Goal: Transaction & Acquisition: Purchase product/service

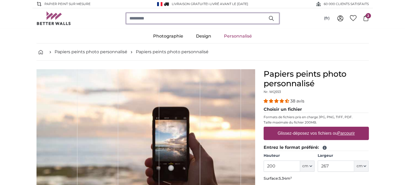
click at [179, 17] on input "search" at bounding box center [202, 18] width 153 height 11
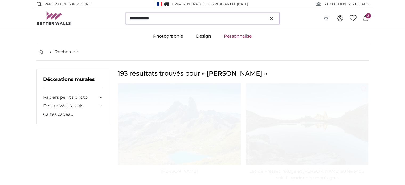
type input "**********"
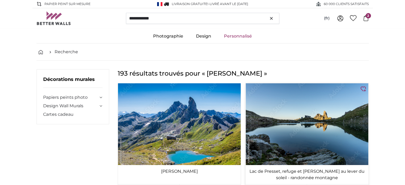
click at [305, 133] on img at bounding box center [306, 124] width 123 height 82
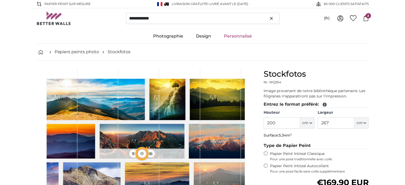
type input "300"
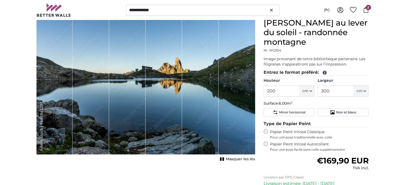
scroll to position [61, 0]
click at [272, 91] on input "200" at bounding box center [282, 90] width 36 height 11
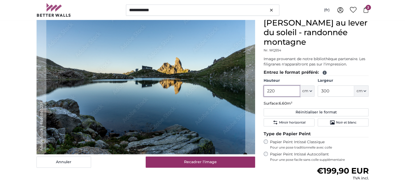
type input "220"
drag, startPoint x: 338, startPoint y: 91, endPoint x: 312, endPoint y: 90, distance: 25.8
click at [312, 90] on div "Hauteur 220 ft cm Centimeter (cm) Inches (inch) Feet (ft. in.) Largeur 300 ft c…" at bounding box center [316, 87] width 105 height 19
type input "505"
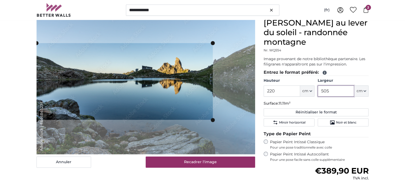
click at [212, 72] on cropper-handle at bounding box center [213, 81] width 4 height 77
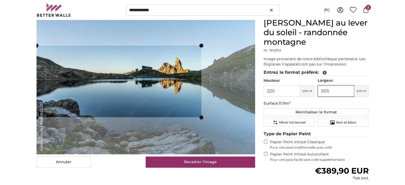
click at [200, 68] on cropper-handle at bounding box center [201, 82] width 4 height 72
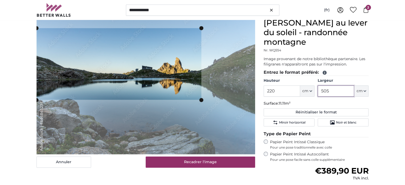
click at [174, 77] on cropper-handle at bounding box center [118, 64] width 165 height 72
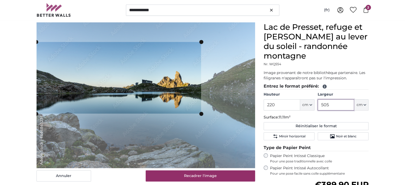
scroll to position [46, 0]
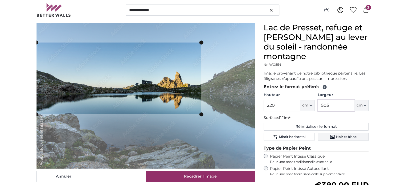
type input "505"
click at [349, 137] on span "Noir et blanc" at bounding box center [346, 137] width 20 height 4
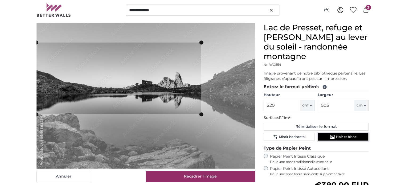
click at [349, 137] on span "Noir et blanc" at bounding box center [346, 137] width 20 height 4
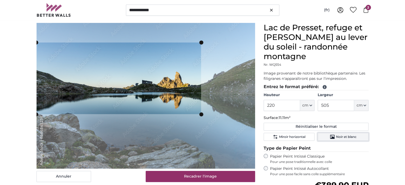
click at [349, 137] on span "Noir et blanc" at bounding box center [346, 137] width 20 height 4
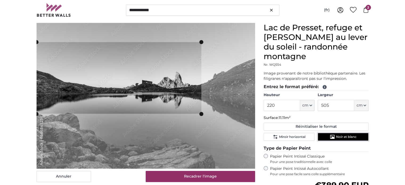
click at [183, 97] on cropper-handle at bounding box center [118, 78] width 165 height 72
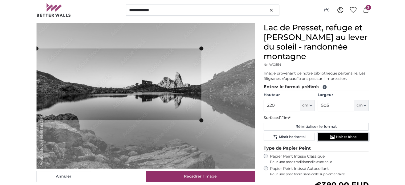
click at [197, 96] on cropper-handle at bounding box center [118, 84] width 165 height 72
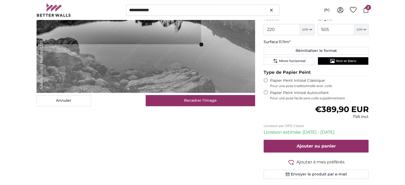
scroll to position [123, 0]
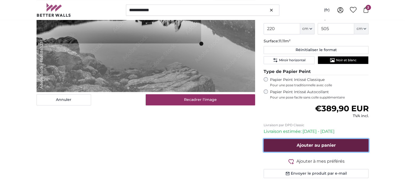
click at [306, 144] on span "Ajouter au panier" at bounding box center [316, 145] width 39 height 5
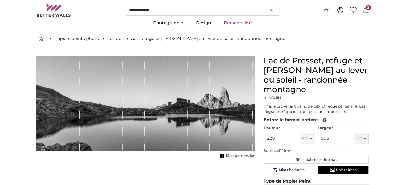
scroll to position [11, 0]
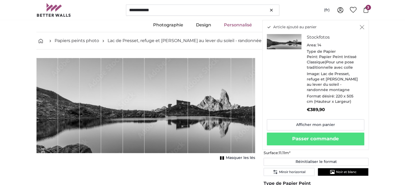
click at [361, 27] on icon "Fermer" at bounding box center [362, 27] width 5 height 4
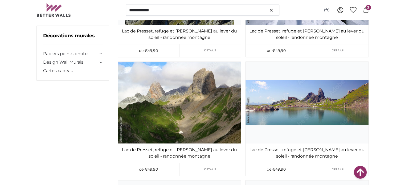
scroll to position [262, 0]
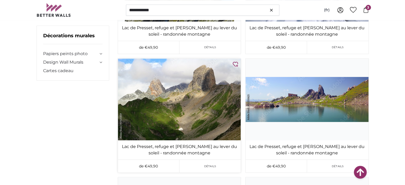
click at [197, 120] on img at bounding box center [179, 100] width 123 height 82
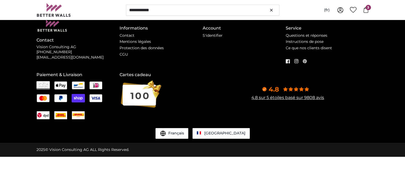
scroll to position [0, 0]
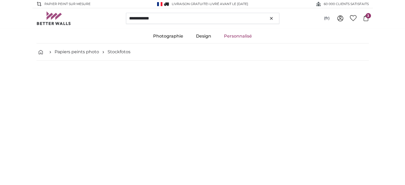
type input "300"
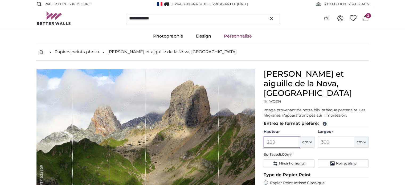
click at [271, 137] on input "200" at bounding box center [282, 142] width 36 height 11
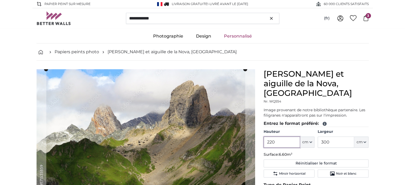
type input "220"
drag, startPoint x: 332, startPoint y: 133, endPoint x: 318, endPoint y: 132, distance: 13.9
click at [318, 137] on input "300" at bounding box center [336, 142] width 36 height 11
type input "505"
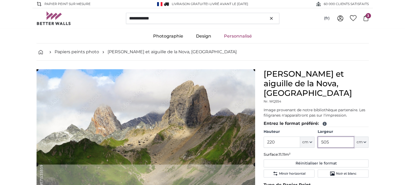
click at [223, 108] on cropper-handle at bounding box center [145, 116] width 219 height 95
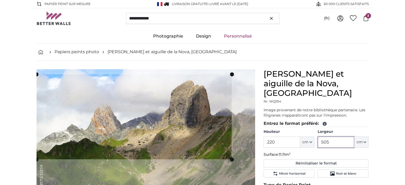
click at [231, 107] on cropper-handle at bounding box center [232, 116] width 4 height 85
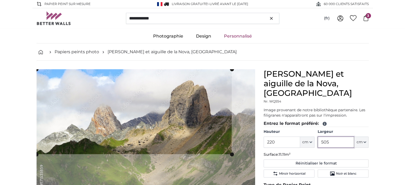
click at [209, 112] on cropper-handle at bounding box center [133, 111] width 195 height 85
type input "505"
click at [327, 170] on button "Noir et blanc" at bounding box center [343, 174] width 51 height 8
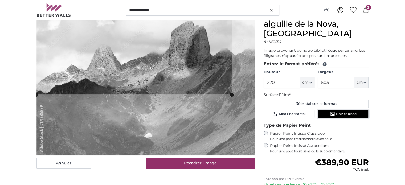
scroll to position [92, 0]
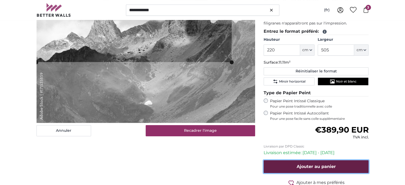
click at [315, 164] on span "Ajouter au panier" at bounding box center [316, 166] width 39 height 5
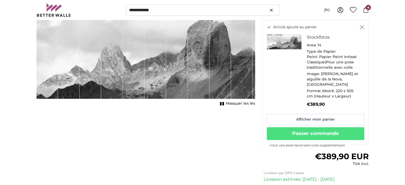
scroll to position [0, 0]
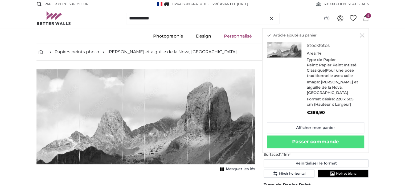
click at [361, 36] on icon "Fermer" at bounding box center [362, 36] width 4 height 4
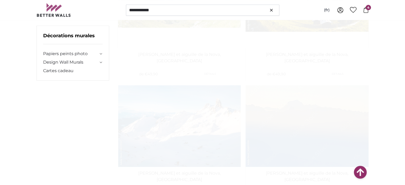
scroll to position [492, 0]
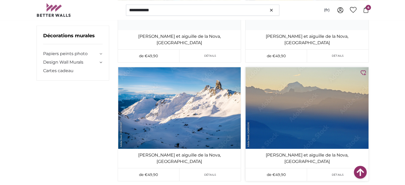
click at [317, 91] on img at bounding box center [306, 108] width 123 height 82
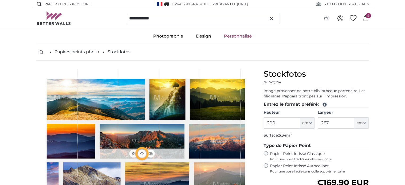
type input "190"
type input "285"
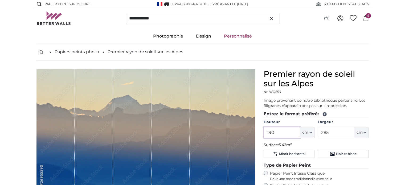
drag, startPoint x: 278, startPoint y: 132, endPoint x: 264, endPoint y: 132, distance: 14.4
click at [264, 132] on input "190" at bounding box center [282, 132] width 36 height 11
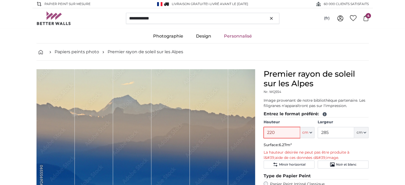
type input "220"
drag, startPoint x: 334, startPoint y: 132, endPoint x: 303, endPoint y: 130, distance: 31.4
click at [303, 130] on div "Hauteur 220 ft cm Centimeter (cm) Inches (inch) Feet (ft. in.) Largeur 285 ft c…" at bounding box center [316, 129] width 105 height 19
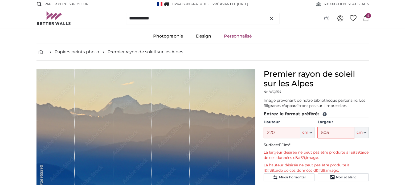
type input "505"
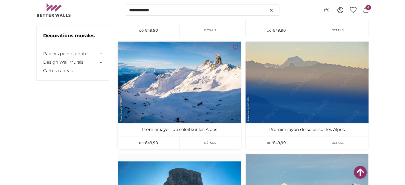
click at [193, 95] on img at bounding box center [179, 83] width 123 height 82
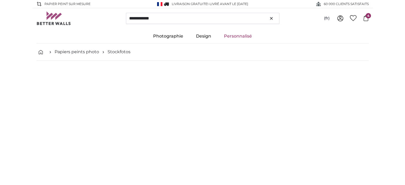
type input "300"
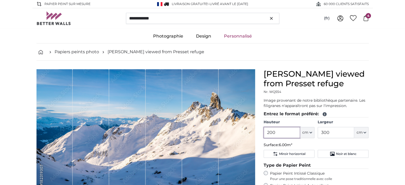
click at [271, 132] on input "200" at bounding box center [282, 132] width 36 height 11
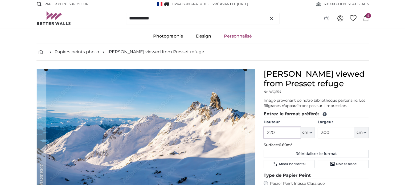
type input "220"
drag, startPoint x: 337, startPoint y: 132, endPoint x: 300, endPoint y: 129, distance: 36.9
click at [300, 129] on div "Hauteur 220 ft cm Centimeter (cm) Inches (inch) Feet (ft. in.) Largeur 300 ft c…" at bounding box center [316, 129] width 105 height 19
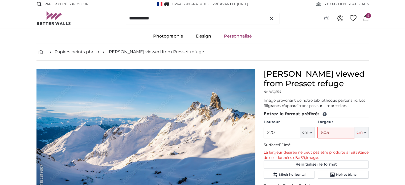
type input "505"
click at [372, 153] on div "Pierra Menta viewed from Presset refuge Nr. WQ554 Image provenant de notre bibl…" at bounding box center [316, 187] width 114 height 236
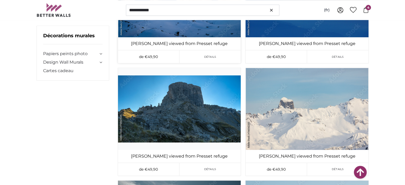
scroll to position [578, 0]
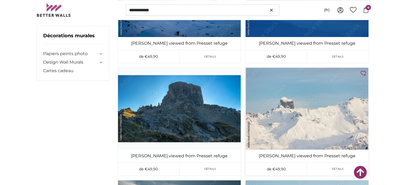
click at [312, 128] on img at bounding box center [306, 109] width 123 height 82
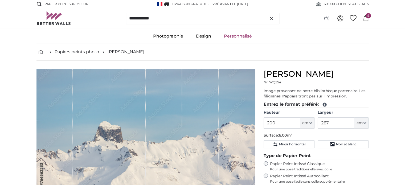
type input "300"
click at [273, 123] on input "200" at bounding box center [282, 122] width 36 height 11
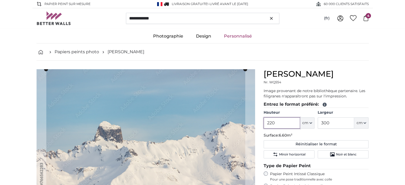
type input "220"
drag, startPoint x: 331, startPoint y: 122, endPoint x: 314, endPoint y: 122, distance: 17.3
click at [314, 122] on div "Hauteur 220 ft cm Centimeter (cm) Inches (inch) Feet (ft. in.) Largeur 300 ft c…" at bounding box center [316, 119] width 105 height 19
type input "505"
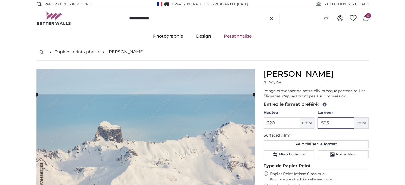
type input "505"
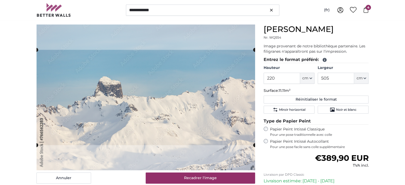
scroll to position [49, 0]
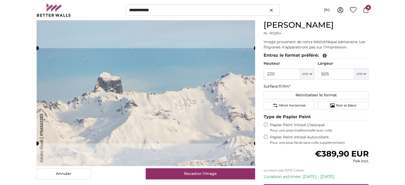
click at [227, 117] on cropper-handle at bounding box center [146, 95] width 219 height 95
click at [326, 105] on button "Noir et blanc" at bounding box center [343, 105] width 51 height 8
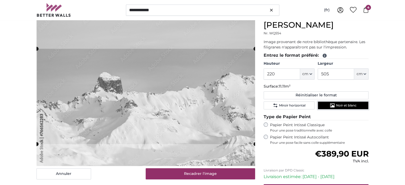
click at [326, 105] on button "Noir et blanc" at bounding box center [343, 105] width 51 height 8
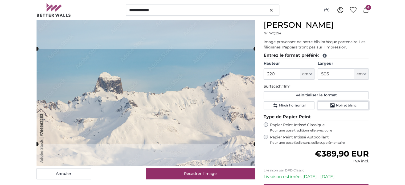
scroll to position [82, 0]
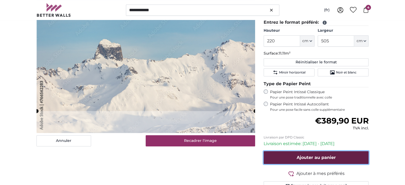
click at [317, 157] on span "Ajouter au panier" at bounding box center [316, 157] width 39 height 5
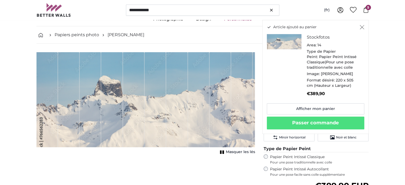
scroll to position [16, 0]
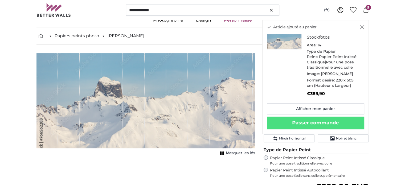
click at [362, 26] on icon "Fermer" at bounding box center [362, 27] width 5 height 4
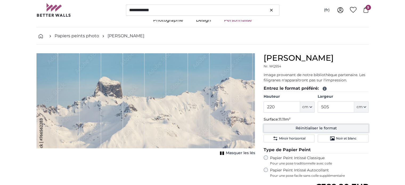
click at [314, 128] on button "Réinitialiser le format" at bounding box center [316, 128] width 105 height 8
type input "200"
type input "300"
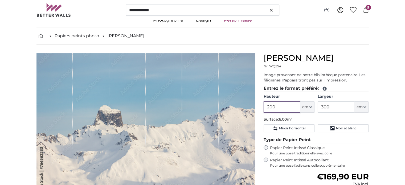
click at [271, 106] on input "200" at bounding box center [282, 106] width 36 height 11
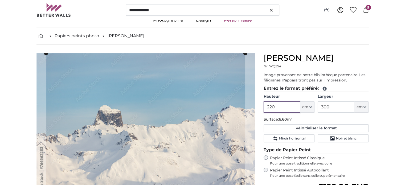
type input "220"
drag, startPoint x: 333, startPoint y: 107, endPoint x: 309, endPoint y: 105, distance: 24.0
click at [309, 105] on div "Hauteur 220 ft cm Centimeter (cm) Inches (inch) Feet (ft. in.) Largeur 300 ft c…" at bounding box center [316, 103] width 105 height 19
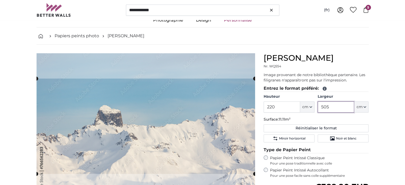
type input "505"
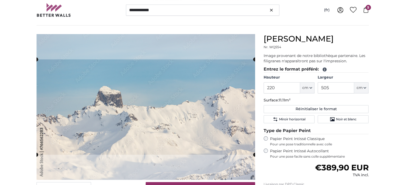
scroll to position [40, 0]
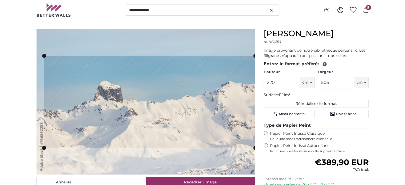
click at [44, 89] on cropper-handle at bounding box center [44, 102] width 4 height 92
click at [152, 95] on cropper-handle at bounding box center [149, 103] width 211 height 92
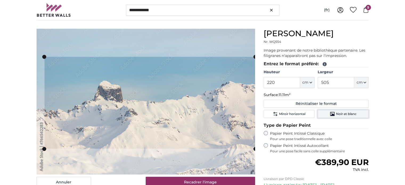
click at [354, 114] on span "Noir et blanc" at bounding box center [346, 114] width 20 height 4
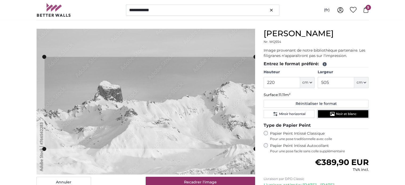
click at [354, 114] on span "Noir et blanc" at bounding box center [346, 114] width 20 height 4
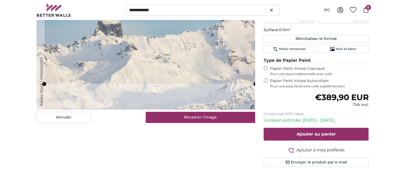
scroll to position [105, 0]
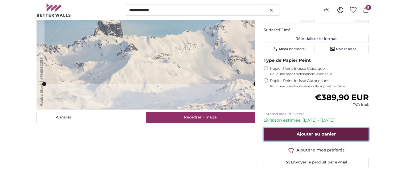
click at [322, 134] on span "Ajouter au panier" at bounding box center [316, 134] width 39 height 5
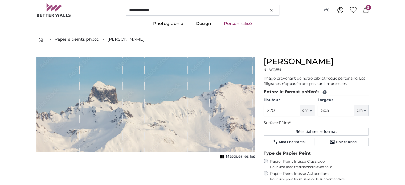
scroll to position [12, 0]
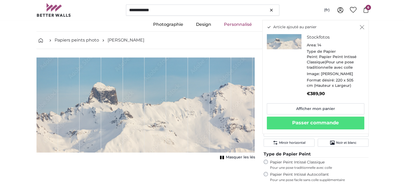
click at [361, 26] on icon "Fermer" at bounding box center [362, 27] width 5 height 4
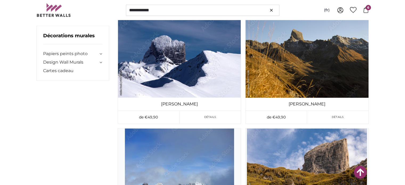
scroll to position [842, 0]
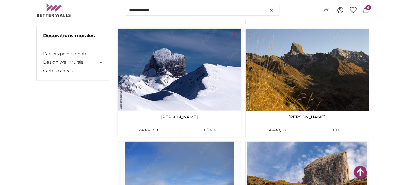
click at [189, 78] on img at bounding box center [179, 70] width 123 height 82
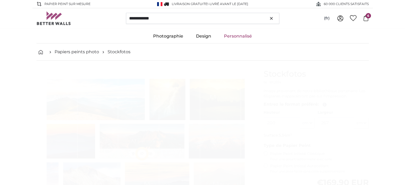
type input "302"
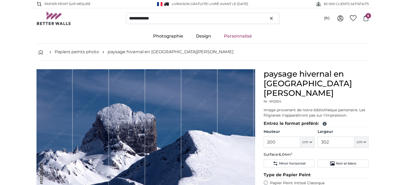
scroll to position [48, 0]
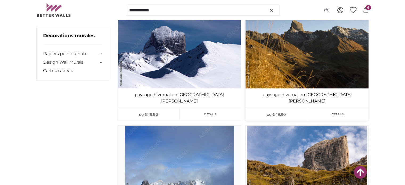
scroll to position [910, 0]
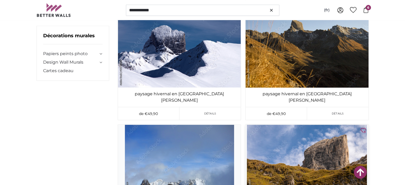
click at [332, 125] on img at bounding box center [306, 166] width 123 height 82
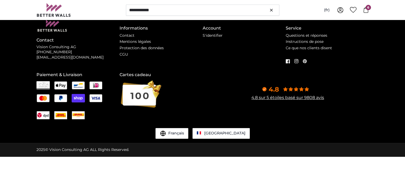
scroll to position [0, 0]
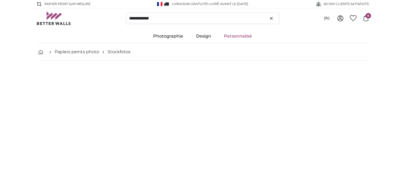
type input "294"
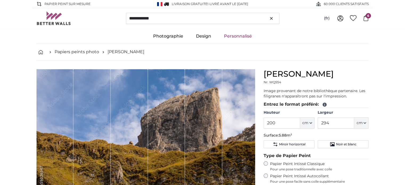
scroll to position [47, 0]
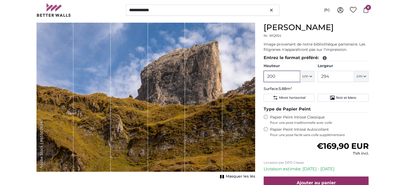
click at [272, 77] on input "200" at bounding box center [282, 76] width 36 height 11
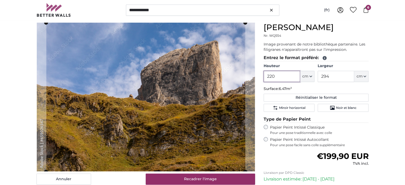
type input "220"
drag, startPoint x: 339, startPoint y: 75, endPoint x: 314, endPoint y: 75, distance: 25.3
click at [314, 75] on div "Hauteur 220 ft cm Centimeter (cm) Inches (inch) Feet (ft. in.) Largeur 294 ft c…" at bounding box center [316, 72] width 105 height 19
type input "505"
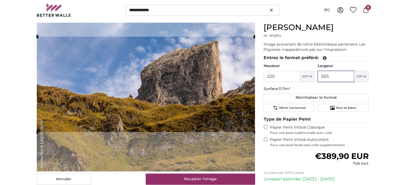
click at [193, 87] on cropper-handle at bounding box center [145, 84] width 219 height 95
type input "505"
click at [337, 108] on span "Noir et blanc" at bounding box center [346, 108] width 20 height 4
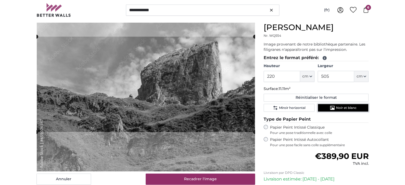
click at [337, 108] on span "Noir et blanc" at bounding box center [346, 108] width 20 height 4
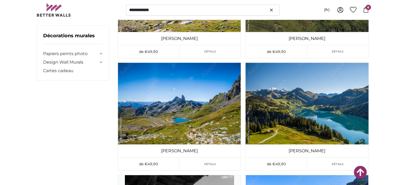
scroll to position [1149, 0]
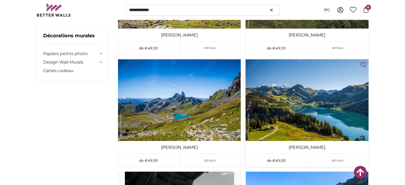
click at [316, 114] on img at bounding box center [306, 100] width 123 height 82
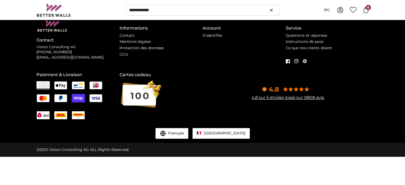
scroll to position [0, 0]
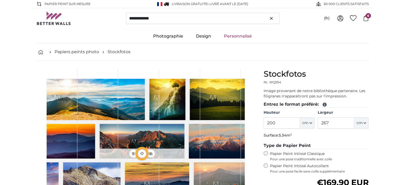
type input "300"
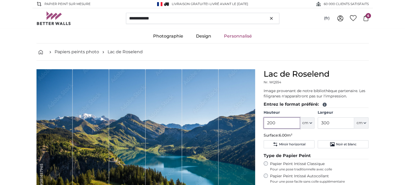
click at [272, 123] on input "200" at bounding box center [282, 122] width 36 height 11
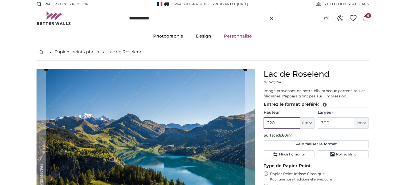
type input "220"
drag, startPoint x: 337, startPoint y: 124, endPoint x: 319, endPoint y: 123, distance: 17.6
click at [319, 123] on input "300" at bounding box center [336, 122] width 36 height 11
type input "505"
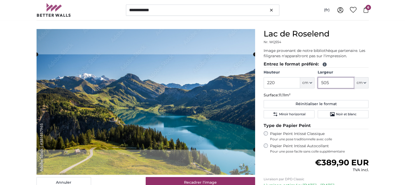
scroll to position [41, 0]
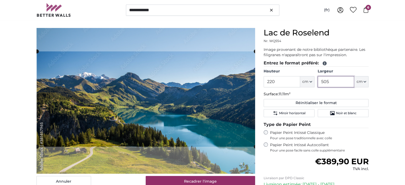
click at [221, 108] on cropper-handle at bounding box center [146, 98] width 219 height 95
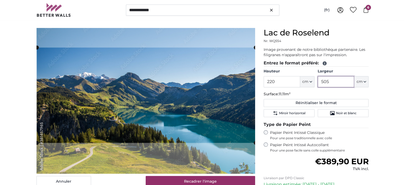
click at [222, 104] on cropper-handle at bounding box center [146, 95] width 219 height 95
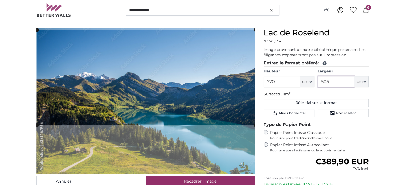
click at [238, 82] on cropper-handle at bounding box center [146, 77] width 219 height 95
type input "505"
click at [343, 113] on span "Noir et blanc" at bounding box center [346, 113] width 20 height 4
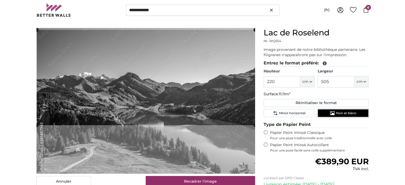
click at [343, 113] on span "Noir et blanc" at bounding box center [346, 113] width 20 height 4
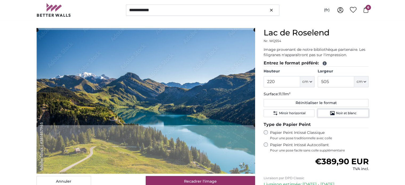
scroll to position [80, 0]
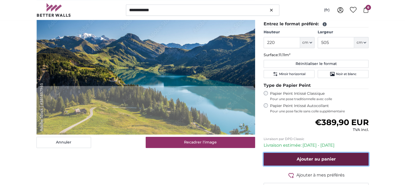
click at [318, 159] on span "Ajouter au panier" at bounding box center [316, 159] width 39 height 5
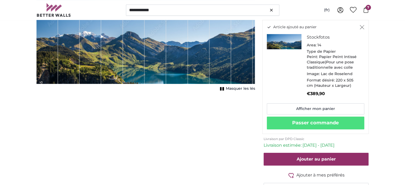
click at [361, 28] on icon "Fermer" at bounding box center [362, 27] width 5 height 4
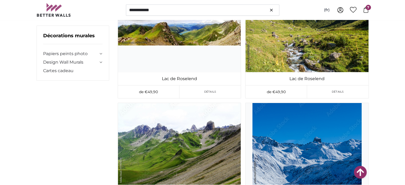
scroll to position [1831, 0]
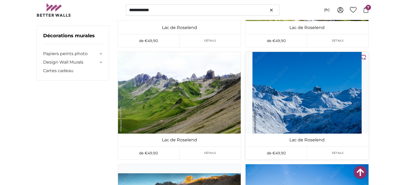
click at [341, 105] on img at bounding box center [306, 93] width 123 height 82
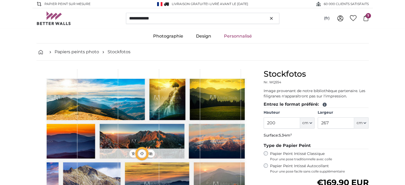
type input "266"
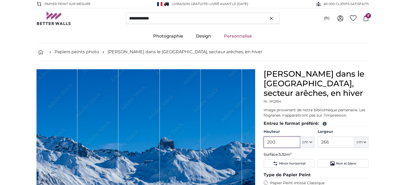
click at [272, 141] on input "200" at bounding box center [282, 142] width 36 height 11
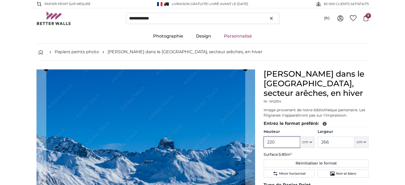
type input "220"
drag, startPoint x: 332, startPoint y: 140, endPoint x: 309, endPoint y: 140, distance: 23.2
click at [309, 140] on div "Hauteur 220 ft cm Centimeter (cm) Inches (inch) Feet (ft. in.) Largeur 266 ft c…" at bounding box center [316, 138] width 105 height 19
type input "505"
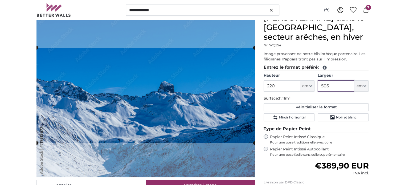
scroll to position [59, 0]
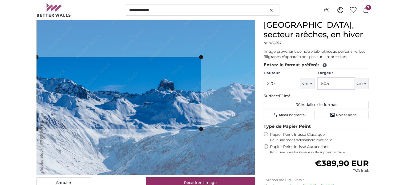
click at [0, 0] on slot at bounding box center [0, 0] width 0 height 0
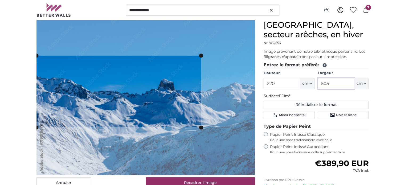
click at [179, 101] on cropper-handle at bounding box center [118, 92] width 165 height 72
type input "505"
click at [333, 114] on icon "Noir et blanc" at bounding box center [332, 114] width 5 height 5
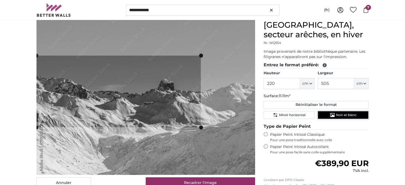
click at [333, 114] on icon "Noir et blanc" at bounding box center [332, 114] width 5 height 5
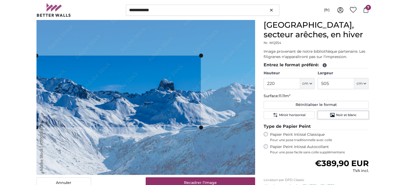
scroll to position [109, 0]
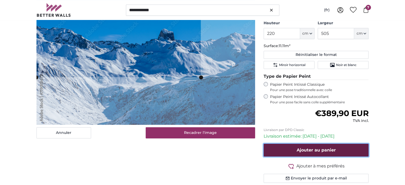
click at [306, 149] on span "Ajouter au panier" at bounding box center [316, 149] width 39 height 5
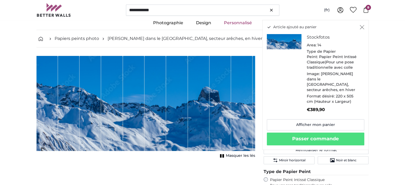
scroll to position [13, 0]
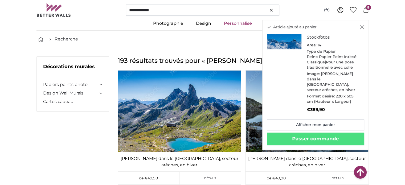
scroll to position [1831, 0]
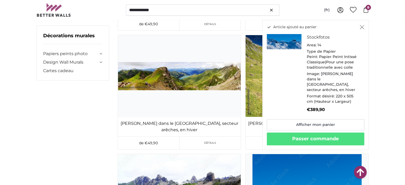
click at [362, 28] on icon "Fermer" at bounding box center [362, 27] width 5 height 4
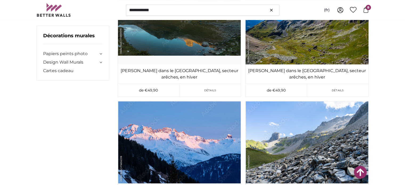
scroll to position [2160, 0]
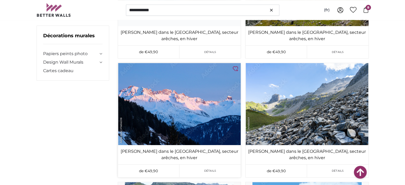
click at [202, 97] on img at bounding box center [179, 104] width 123 height 82
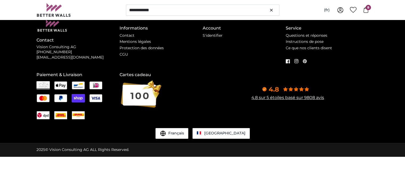
scroll to position [0, 0]
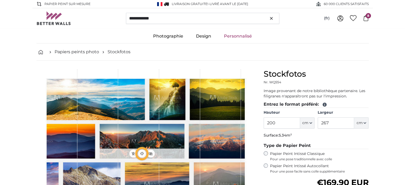
type input "300"
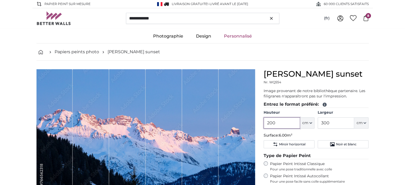
click at [273, 123] on input "200" at bounding box center [282, 122] width 36 height 11
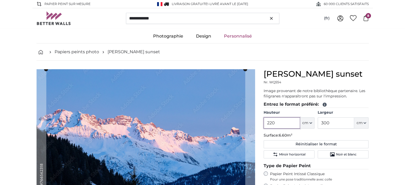
type input "220"
drag, startPoint x: 335, startPoint y: 122, endPoint x: 298, endPoint y: 116, distance: 37.7
click at [298, 116] on div "Hauteur 220 ft cm Centimeter (cm) Inches (inch) Feet (ft. in.) Largeur 300 ft c…" at bounding box center [316, 119] width 105 height 19
type input "505"
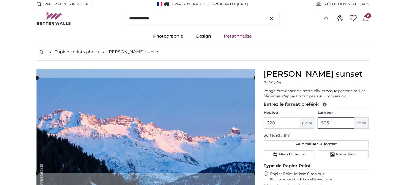
click at [206, 112] on cropper-handle at bounding box center [146, 125] width 219 height 95
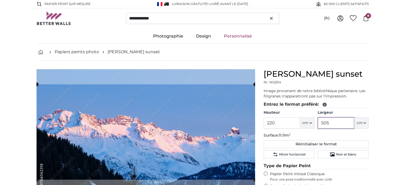
click at [203, 119] on cropper-handle at bounding box center [145, 131] width 219 height 95
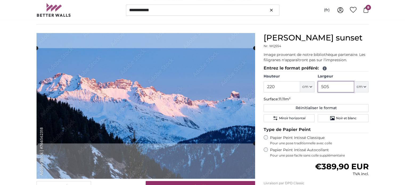
scroll to position [59, 0]
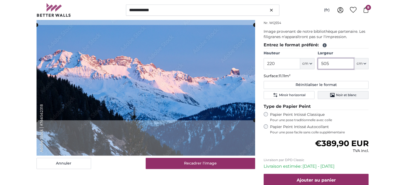
type input "505"
click at [341, 95] on span "Noir et blanc" at bounding box center [346, 95] width 20 height 4
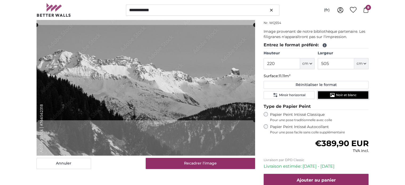
click at [341, 95] on span "Noir et blanc" at bounding box center [346, 95] width 20 height 4
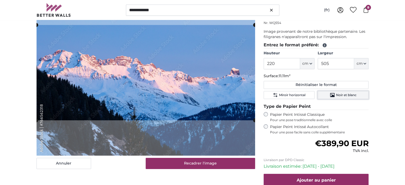
click at [341, 95] on span "Noir et blanc" at bounding box center [346, 95] width 20 height 4
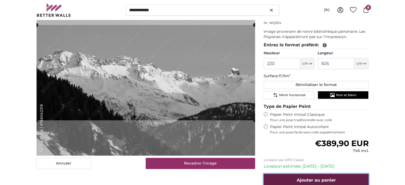
click at [316, 179] on span "Ajouter au panier" at bounding box center [316, 180] width 39 height 5
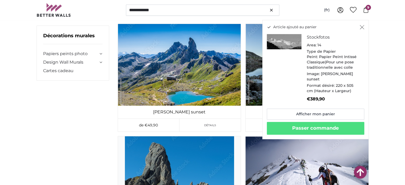
scroll to position [2160, 0]
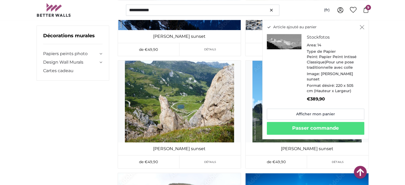
click at [361, 26] on icon "Fermer" at bounding box center [362, 27] width 5 height 4
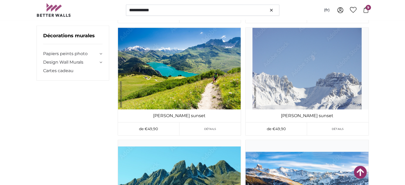
scroll to position [2418, 0]
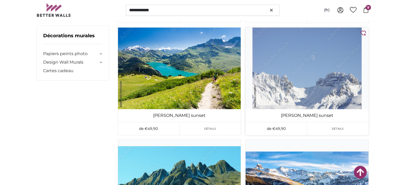
click at [320, 90] on img at bounding box center [306, 68] width 123 height 82
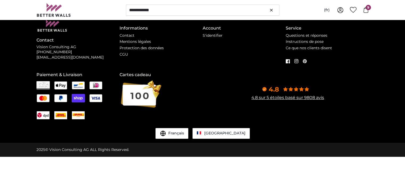
scroll to position [0, 0]
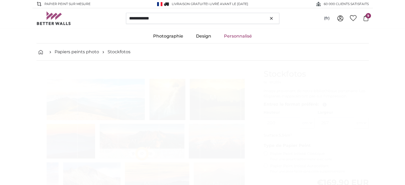
type input "266"
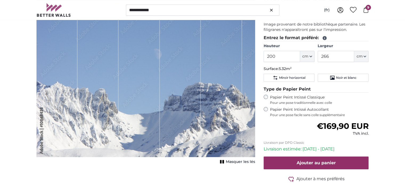
scroll to position [77, 0]
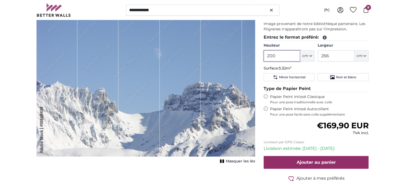
click at [272, 55] on input "200" at bounding box center [282, 55] width 36 height 11
type input "220"
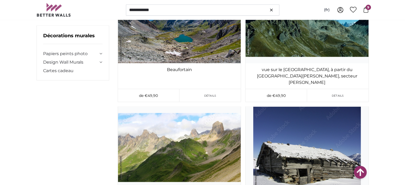
scroll to position [3188, 0]
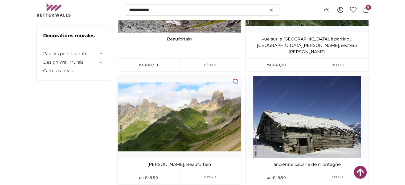
click at [197, 90] on img at bounding box center [179, 117] width 123 height 82
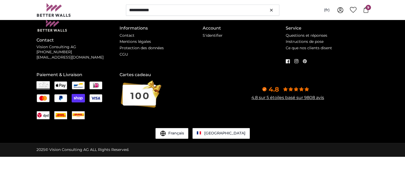
scroll to position [0, 0]
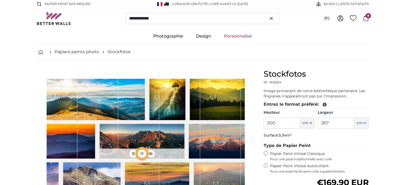
type input "356"
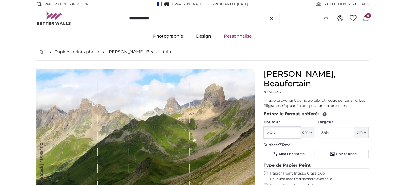
click at [272, 127] on input "200" at bounding box center [282, 132] width 36 height 11
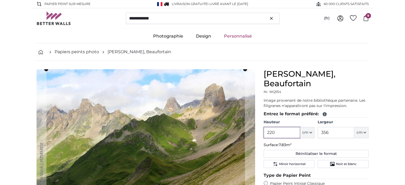
type input "220"
drag, startPoint x: 335, startPoint y: 121, endPoint x: 314, endPoint y: 122, distance: 21.6
click at [314, 122] on div "Hauteur 220 ft cm Centimeter (cm) Inches (inch) Feet (ft. in.) Largeur 356 ft c…" at bounding box center [316, 129] width 105 height 19
type input "505"
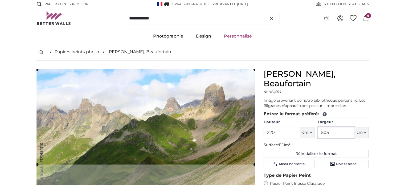
click at [206, 114] on cropper-handle at bounding box center [145, 116] width 219 height 95
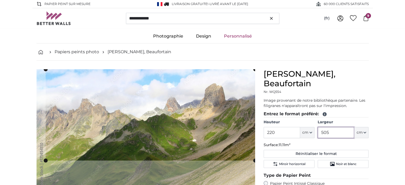
click at [0, 0] on slot at bounding box center [0, 0] width 0 height 0
type input "505"
click at [358, 160] on button "Noir et blanc" at bounding box center [343, 164] width 51 height 8
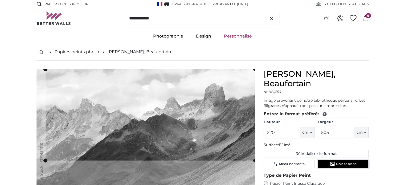
scroll to position [53, 0]
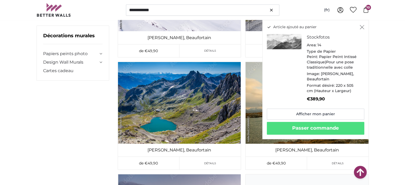
scroll to position [3878, 0]
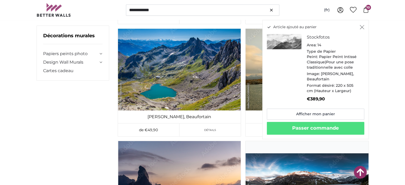
click at [360, 30] on button "Fermer" at bounding box center [362, 26] width 5 height 5
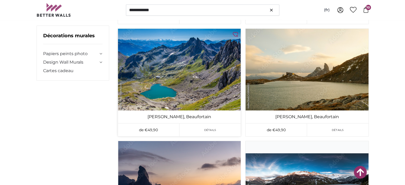
scroll to position [3930, 0]
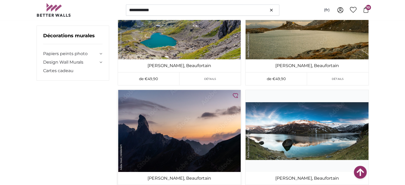
click at [191, 139] on img at bounding box center [179, 131] width 123 height 82
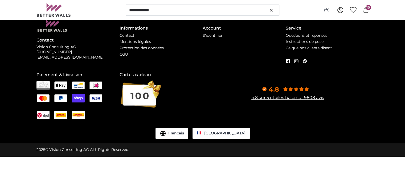
scroll to position [0, 0]
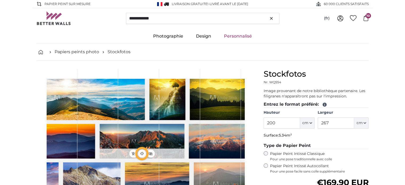
type input "300"
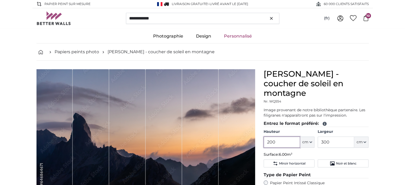
click at [272, 137] on input "200" at bounding box center [282, 142] width 36 height 11
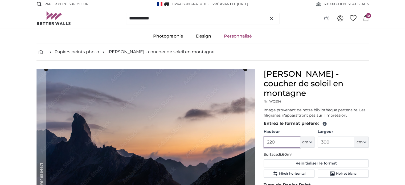
type input "220"
drag, startPoint x: 333, startPoint y: 132, endPoint x: 307, endPoint y: 133, distance: 25.8
click at [307, 133] on div "Hauteur 220 ft cm Centimeter (cm) Inches (inch) Feet (ft. in.) Largeur 300 ft c…" at bounding box center [316, 138] width 105 height 19
type input "505"
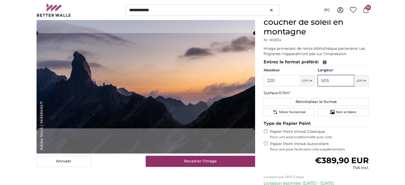
scroll to position [51, 0]
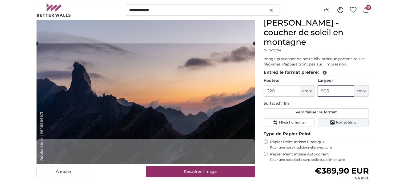
type input "505"
click at [326, 118] on button "Noir et blanc" at bounding box center [343, 122] width 51 height 8
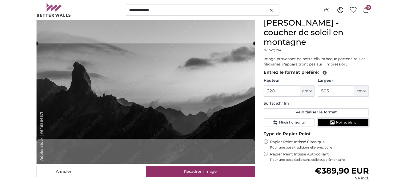
click at [326, 118] on button "Noir et blanc" at bounding box center [343, 122] width 51 height 8
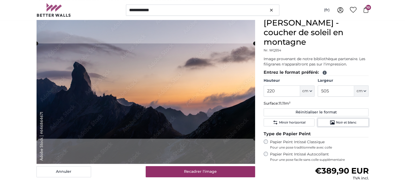
scroll to position [87, 0]
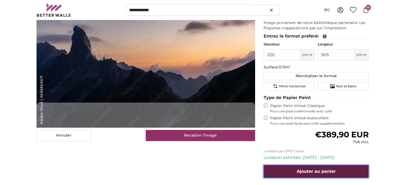
click at [312, 169] on span "Ajouter au panier" at bounding box center [316, 171] width 39 height 5
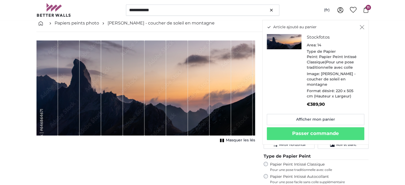
scroll to position [29, 0]
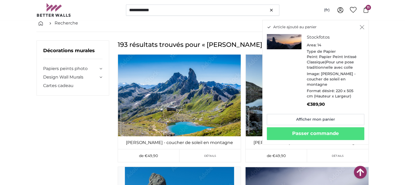
scroll to position [3930, 0]
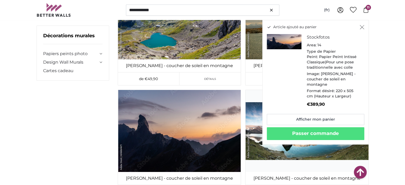
click at [363, 28] on icon "Fermer" at bounding box center [362, 27] width 5 height 4
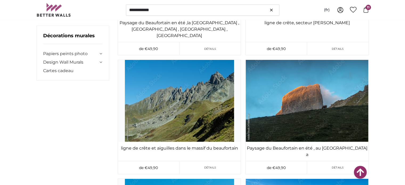
scroll to position [5358, 0]
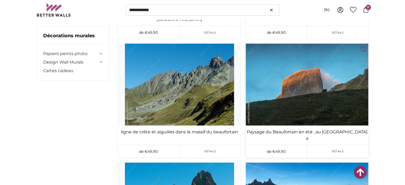
click at [332, 79] on img at bounding box center [306, 85] width 123 height 82
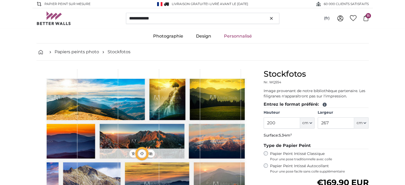
type input "300"
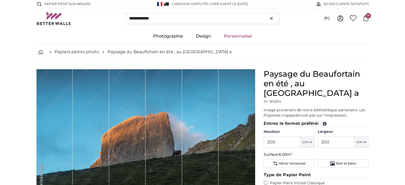
scroll to position [48, 0]
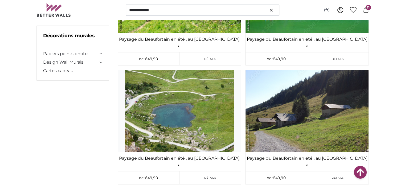
scroll to position [5995, 0]
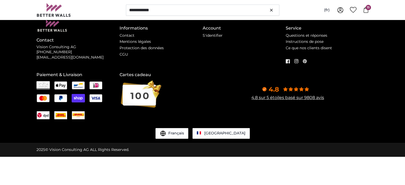
scroll to position [0, 0]
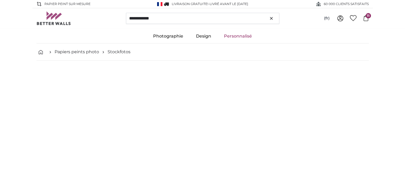
type input "300"
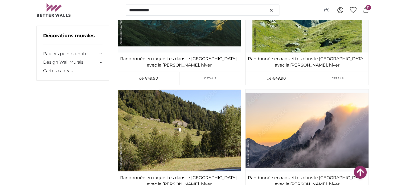
scroll to position [6692, 0]
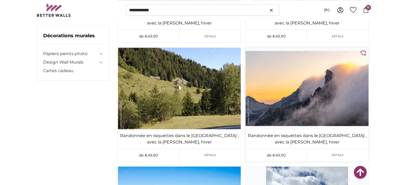
click at [306, 103] on img at bounding box center [306, 88] width 123 height 82
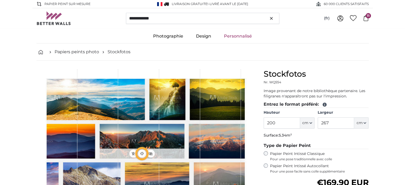
type input "328"
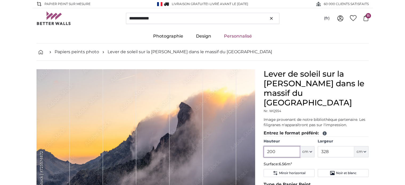
click at [272, 146] on input "200" at bounding box center [282, 151] width 36 height 11
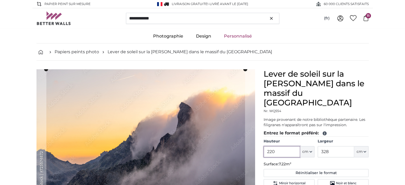
type input "220"
drag, startPoint x: 334, startPoint y: 141, endPoint x: 306, endPoint y: 139, distance: 28.0
click at [306, 139] on div "Hauteur 220 ft cm Centimeter (cm) Inches (inch) Feet (ft. in.) Largeur 328 ft c…" at bounding box center [316, 148] width 105 height 19
type input "505"
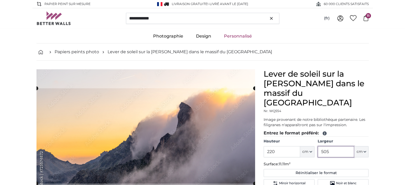
scroll to position [59, 0]
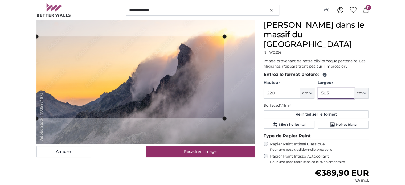
click at [223, 67] on cropper-handle at bounding box center [224, 77] width 4 height 82
type input "505"
click at [349, 122] on span "Noir et blanc" at bounding box center [346, 124] width 20 height 4
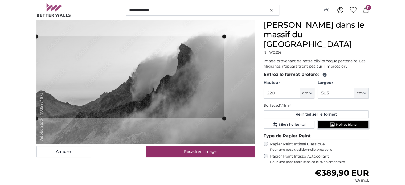
click at [349, 122] on span "Noir et blanc" at bounding box center [346, 124] width 20 height 4
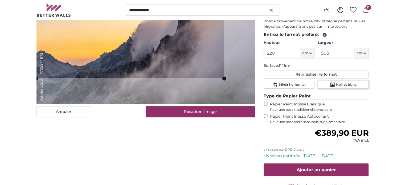
scroll to position [99, 0]
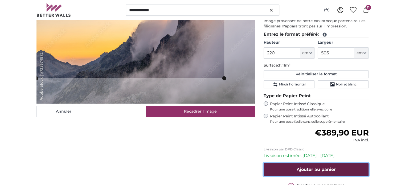
click at [313, 167] on span "Ajouter au panier" at bounding box center [316, 169] width 39 height 5
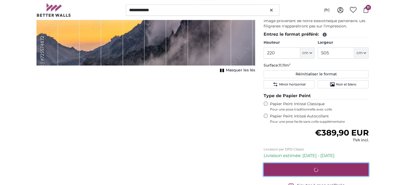
scroll to position [3, 0]
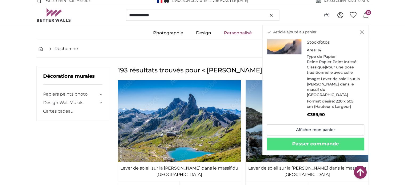
scroll to position [6692, 0]
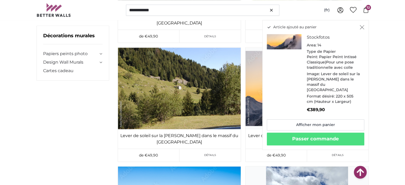
click at [360, 28] on icon "Fermer" at bounding box center [362, 27] width 5 height 4
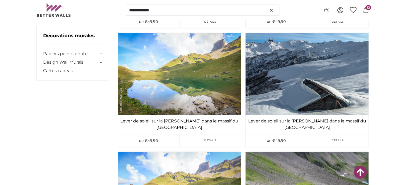
scroll to position [6907, 0]
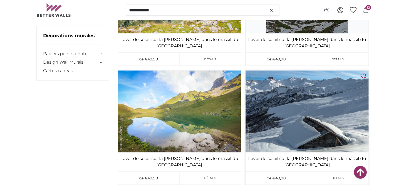
click at [327, 110] on img at bounding box center [306, 111] width 123 height 82
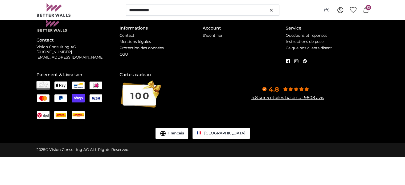
scroll to position [0, 0]
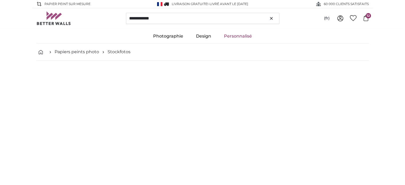
type input "300"
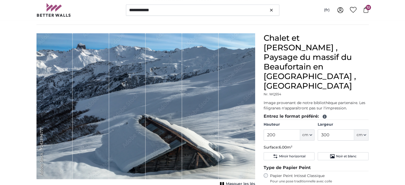
scroll to position [36, 0]
click at [272, 129] on input "200" at bounding box center [282, 134] width 36 height 11
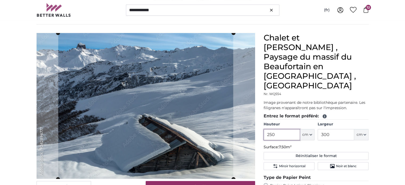
type input "250"
drag, startPoint x: 332, startPoint y: 115, endPoint x: 315, endPoint y: 116, distance: 16.5
click at [315, 122] on div "Hauteur 250 ft cm Centimeter (cm) Inches (inch) Feet (ft. in.) Largeur 300 ft c…" at bounding box center [316, 131] width 105 height 19
type input "400"
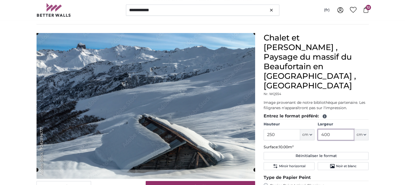
click at [216, 97] on cropper-handle at bounding box center [145, 101] width 219 height 137
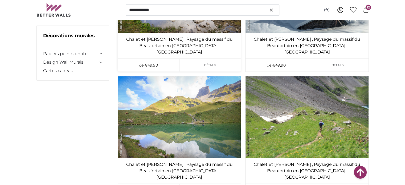
scroll to position [7396, 0]
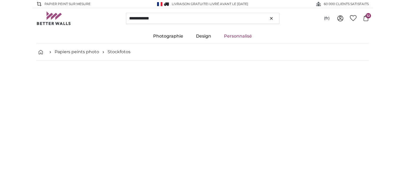
type input "158"
type input "237"
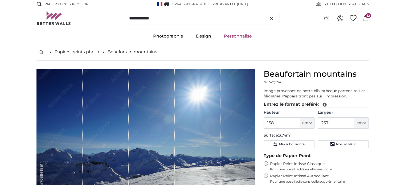
scroll to position [42, 0]
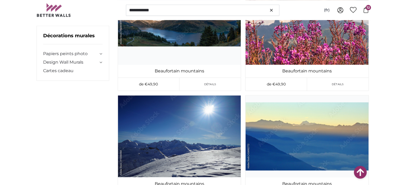
scroll to position [6961, 0]
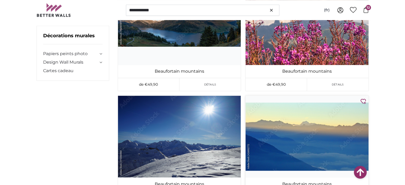
click at [309, 126] on img at bounding box center [306, 137] width 123 height 82
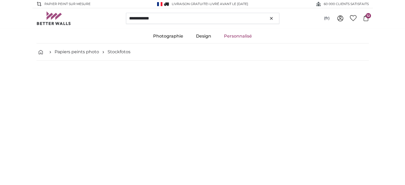
type input "150"
type input "270"
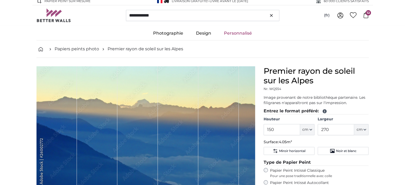
scroll to position [47, 0]
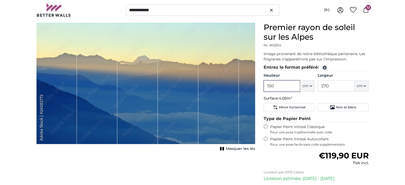
drag, startPoint x: 276, startPoint y: 86, endPoint x: 261, endPoint y: 86, distance: 14.6
click at [261, 86] on div "Premier rayon de soleil sur les Alpes Nr. WQ554 Image provenant de notre biblio…" at bounding box center [316, 130] width 114 height 215
type input "220"
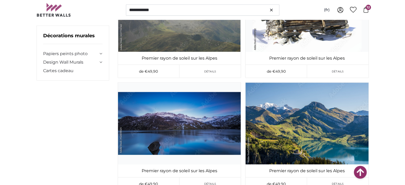
scroll to position [7314, 0]
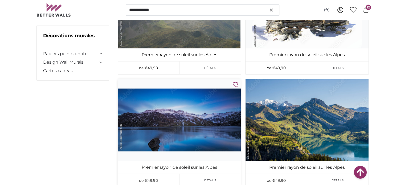
click at [212, 133] on img at bounding box center [179, 120] width 123 height 82
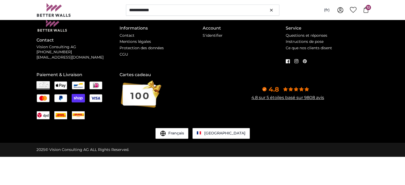
scroll to position [0, 0]
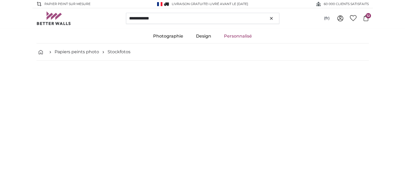
type input "390"
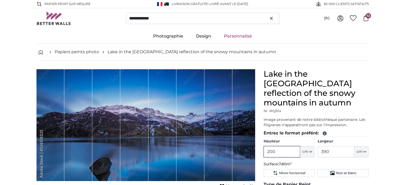
click at [270, 146] on input "200" at bounding box center [282, 151] width 36 height 11
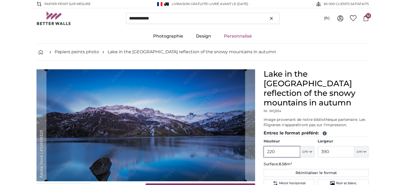
type input "220"
drag, startPoint x: 332, startPoint y: 144, endPoint x: 314, endPoint y: 138, distance: 19.5
click at [314, 139] on div "Hauteur 220 ft cm Centimeter (cm) Inches (inch) Feet (ft. in.) Largeur 390 ft c…" at bounding box center [316, 148] width 105 height 19
type input "505"
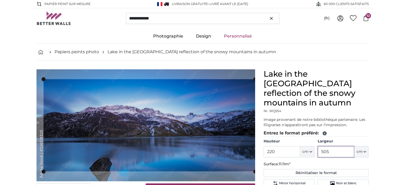
click at [44, 115] on cropper-handle at bounding box center [43, 125] width 4 height 92
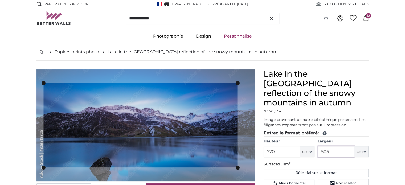
click at [237, 122] on cropper-handle at bounding box center [237, 125] width 4 height 84
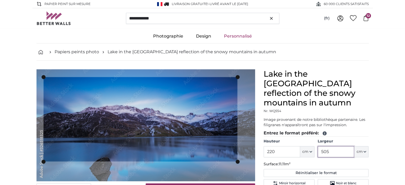
click at [196, 129] on cropper-handle at bounding box center [140, 119] width 194 height 84
type input "505"
click at [346, 181] on span "Noir et blanc" at bounding box center [346, 183] width 20 height 4
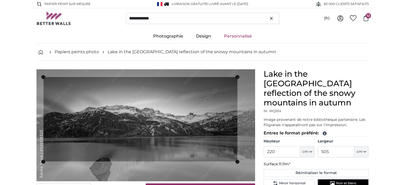
click at [346, 181] on span "Noir et blanc" at bounding box center [346, 183] width 20 height 4
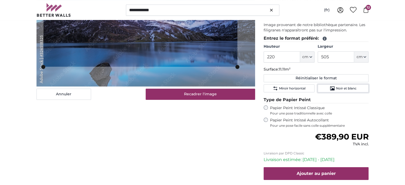
scroll to position [115, 0]
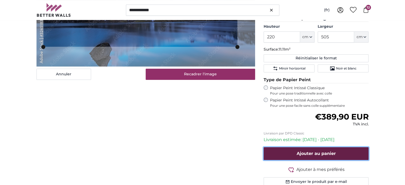
click at [300, 151] on span "Ajouter au panier" at bounding box center [316, 153] width 39 height 5
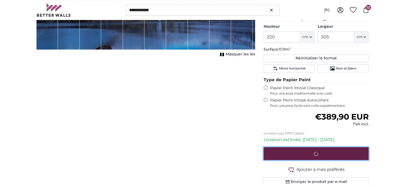
scroll to position [0, 0]
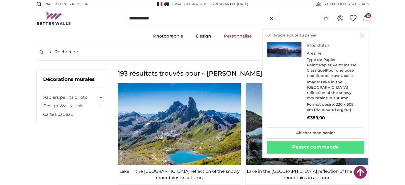
scroll to position [7314, 0]
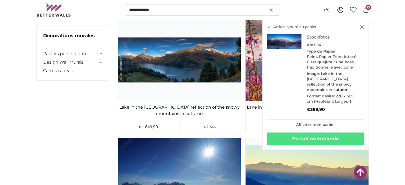
click at [363, 27] on icon "Fermer" at bounding box center [362, 27] width 5 height 4
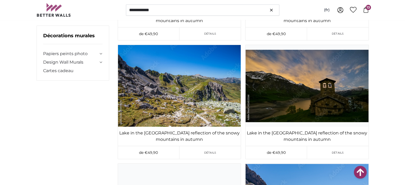
scroll to position [7883, 0]
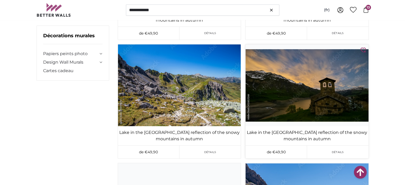
click at [311, 83] on img at bounding box center [306, 85] width 123 height 82
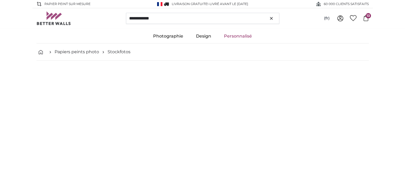
type input "196"
type input "331.2"
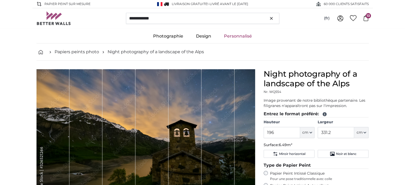
scroll to position [58, 0]
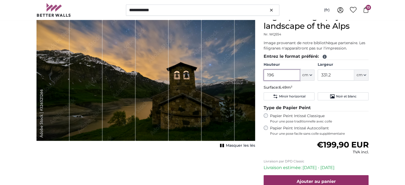
drag, startPoint x: 276, startPoint y: 74, endPoint x: 262, endPoint y: 75, distance: 13.9
click at [262, 75] on div "Night photography of a landscape of the Alps Nr. WQ554 Image provenant de notre…" at bounding box center [316, 119] width 114 height 215
type input "220"
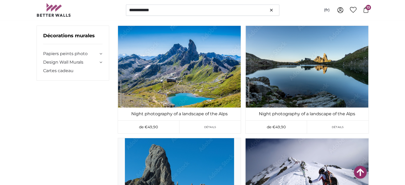
scroll to position [7883, 0]
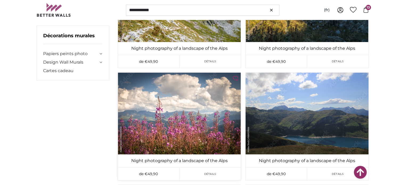
click at [186, 121] on img at bounding box center [179, 114] width 123 height 82
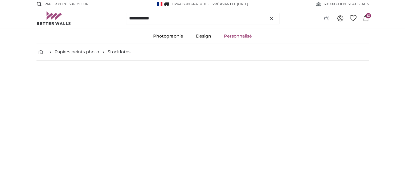
type input "300"
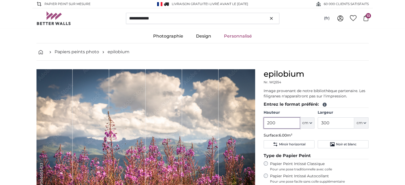
drag, startPoint x: 275, startPoint y: 123, endPoint x: 263, endPoint y: 123, distance: 12.2
click at [263, 123] on div "epilobium Nr. WQ554 Image provenant de notre bibliothèque partenaire. Les filig…" at bounding box center [316, 172] width 114 height 206
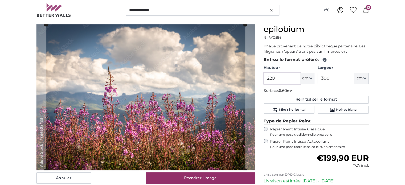
scroll to position [45, 0]
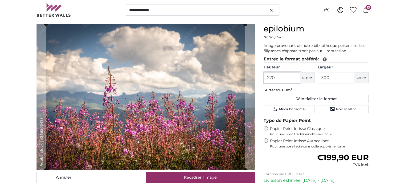
type input "220"
drag, startPoint x: 336, startPoint y: 76, endPoint x: 314, endPoint y: 75, distance: 21.9
click at [314, 75] on div "Hauteur 220 ft cm Centimeter (cm) Inches (inch) Feet (ft. in.) Largeur 300 ft c…" at bounding box center [316, 74] width 105 height 19
type input "505"
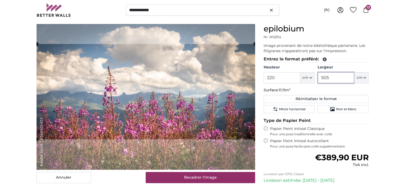
click at [180, 93] on cropper-handle at bounding box center [145, 91] width 219 height 95
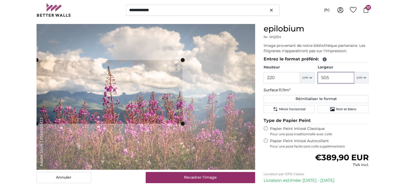
click at [0, 0] on slot at bounding box center [0, 0] width 0 height 0
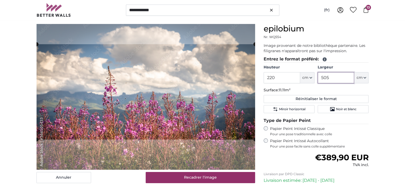
click at [272, 80] on product-detail "Annuler Recadrer l'image Masquer les lés epilobium Nr. WQ554 Entrez le format p…" at bounding box center [202, 127] width 341 height 224
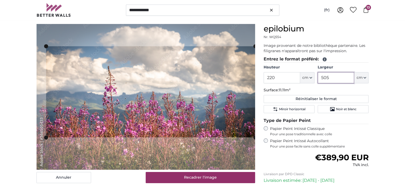
click at [48, 91] on cropper-handle at bounding box center [46, 91] width 4 height 91
type input "505"
click at [341, 110] on span "Noir et blanc" at bounding box center [346, 109] width 20 height 4
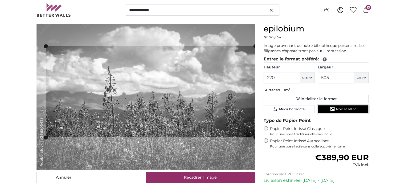
click at [341, 110] on span "Noir et blanc" at bounding box center [346, 109] width 20 height 4
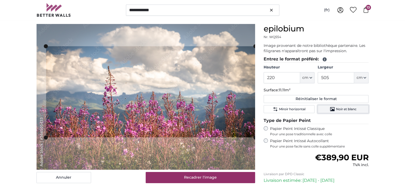
scroll to position [154, 0]
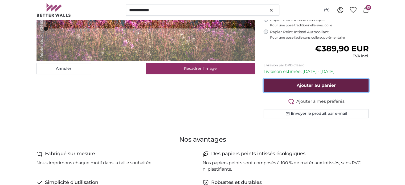
click at [315, 87] on span "Ajouter au panier" at bounding box center [316, 85] width 39 height 5
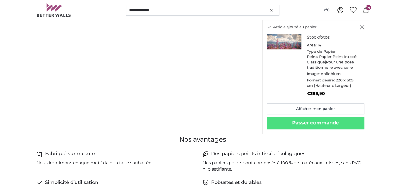
scroll to position [63, 0]
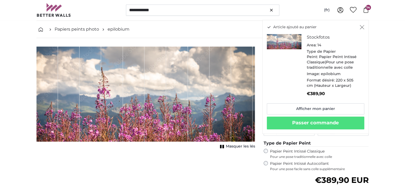
scroll to position [23, 0]
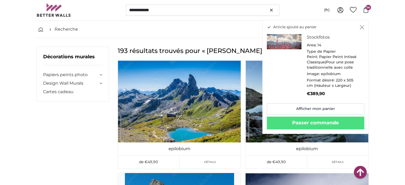
scroll to position [7883, 0]
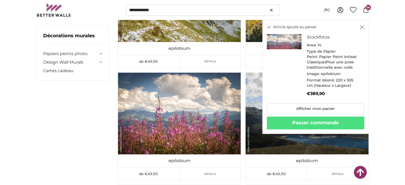
click at [361, 27] on icon "Fermer" at bounding box center [362, 27] width 4 height 4
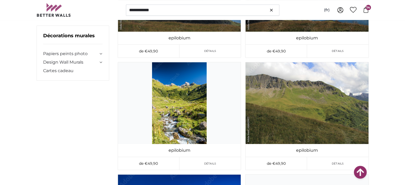
scroll to position [8119, 0]
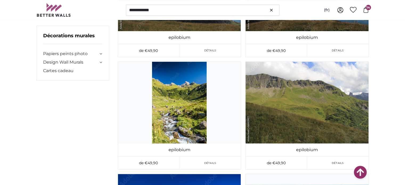
click at [295, 109] on img at bounding box center [306, 103] width 123 height 82
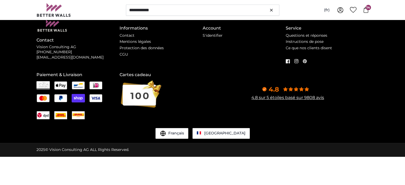
scroll to position [0, 0]
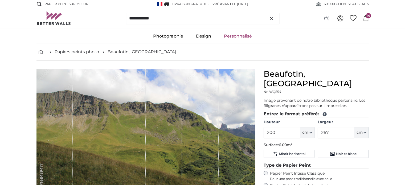
type input "300"
drag, startPoint x: 278, startPoint y: 122, endPoint x: 254, endPoint y: 123, distance: 24.0
click at [254, 123] on product-detail "Annuler Recadrer l'image Masquer les lés [GEOGRAPHIC_DATA], [GEOGRAPHIC_DATA] N…" at bounding box center [202, 173] width 341 height 224
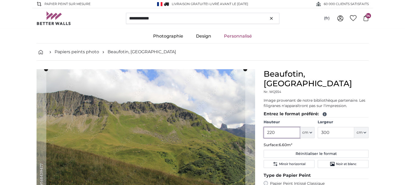
type input "220"
drag, startPoint x: 335, startPoint y: 122, endPoint x: 293, endPoint y: 122, distance: 41.8
click at [293, 122] on div "Hauteur 220 ft cm Centimeter (cm) Inches (inch) Feet (ft. in.) Largeur 300 ft c…" at bounding box center [316, 129] width 105 height 19
type input "505"
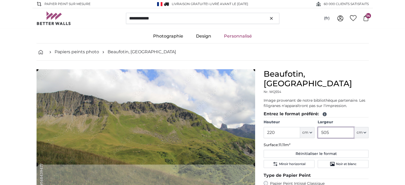
click at [195, 104] on cropper-handle at bounding box center [145, 116] width 219 height 95
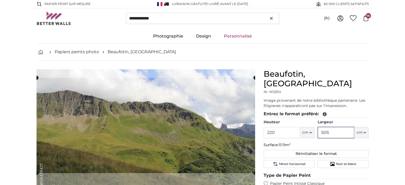
click at [192, 113] on cropper-handle at bounding box center [145, 125] width 219 height 95
type input "505"
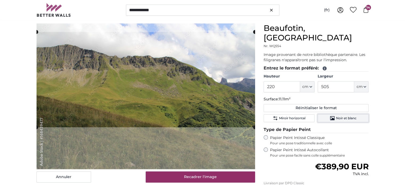
click at [342, 116] on span "Noir et blanc" at bounding box center [346, 118] width 20 height 4
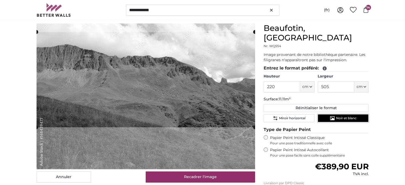
click at [342, 116] on span "Noir et blanc" at bounding box center [346, 118] width 20 height 4
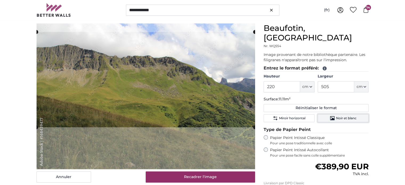
click at [342, 116] on span "Noir et blanc" at bounding box center [346, 118] width 20 height 4
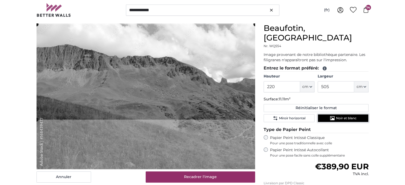
click at [242, 91] on cropper-handle at bounding box center [145, 71] width 219 height 95
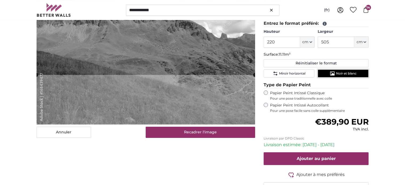
scroll to position [38, 0]
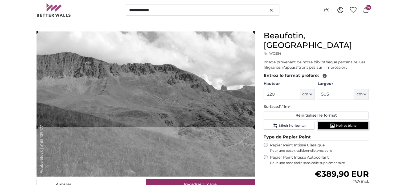
click at [324, 122] on button "Noir et blanc" at bounding box center [343, 126] width 51 height 8
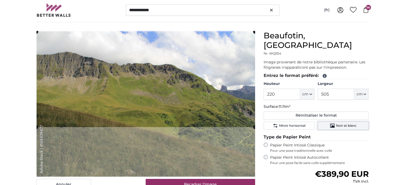
click at [324, 122] on button "Noir et blanc" at bounding box center [343, 126] width 51 height 8
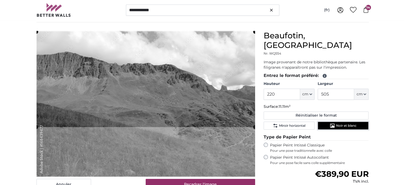
scroll to position [70, 0]
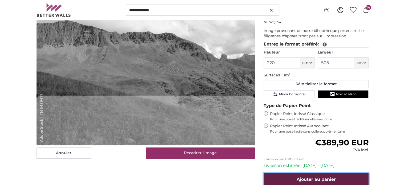
click at [318, 177] on span "Ajouter au panier" at bounding box center [316, 179] width 39 height 5
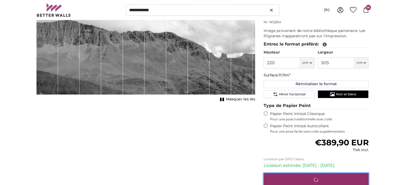
scroll to position [7, 0]
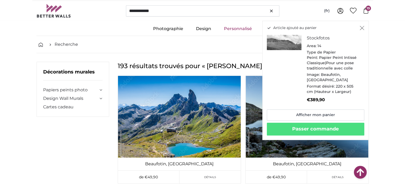
scroll to position [8119, 0]
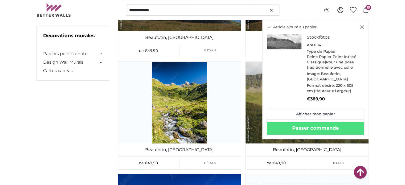
click at [363, 27] on icon "Fermer" at bounding box center [362, 27] width 5 height 4
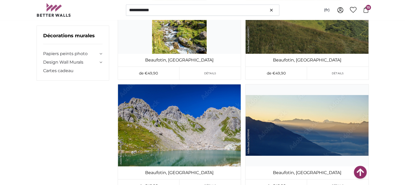
scroll to position [8237, 0]
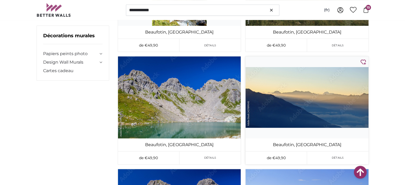
click at [313, 96] on img at bounding box center [306, 97] width 123 height 82
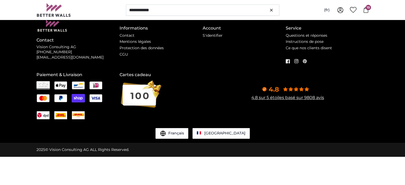
scroll to position [0, 0]
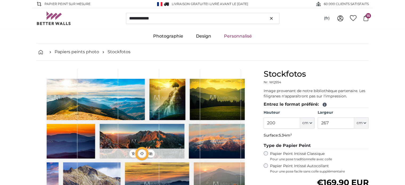
type input "129"
type input "260.6"
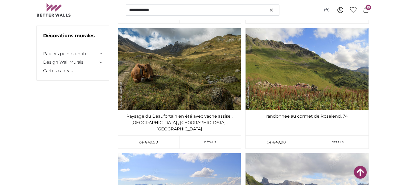
scroll to position [9615, 0]
click at [180, 74] on img at bounding box center [179, 69] width 123 height 82
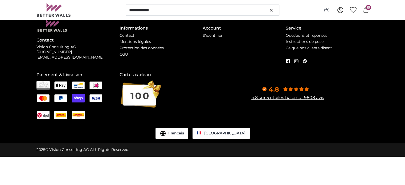
scroll to position [0, 0]
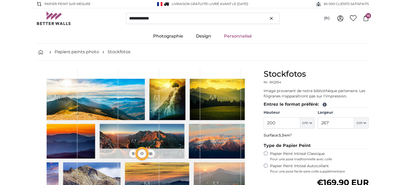
type input "300"
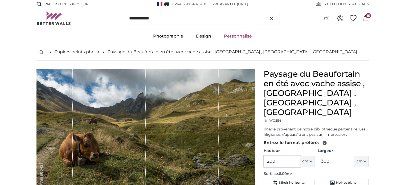
drag, startPoint x: 278, startPoint y: 142, endPoint x: 258, endPoint y: 143, distance: 20.2
click at [258, 143] on product-detail "Annuler Recadrer l'image Masquer les lés Paysage du Beaufortain en été avec vac…" at bounding box center [202, 187] width 341 height 253
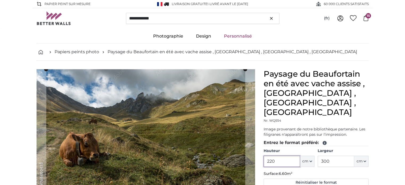
type input "220"
drag, startPoint x: 331, startPoint y: 142, endPoint x: 311, endPoint y: 141, distance: 20.3
click at [311, 148] on div "Hauteur 220 ft cm Centimeter (cm) Inches (inch) Feet (ft. in.) Largeur 300 ft c…" at bounding box center [316, 157] width 105 height 19
type input "505"
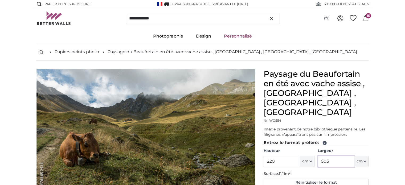
scroll to position [32, 0]
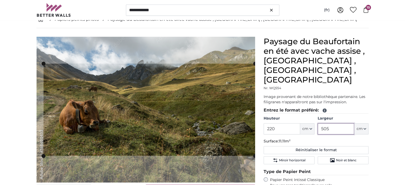
click at [44, 116] on cropper-handle at bounding box center [43, 110] width 4 height 92
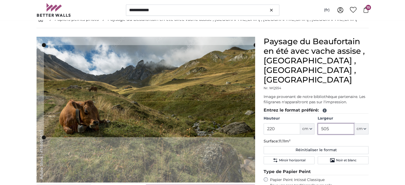
click at [138, 102] on cropper-handle at bounding box center [150, 91] width 212 height 92
type input "505"
click at [341, 158] on span "Noir et blanc" at bounding box center [346, 160] width 20 height 4
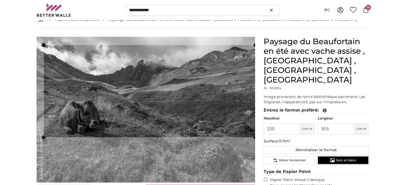
click at [341, 158] on span "Noir et blanc" at bounding box center [346, 160] width 20 height 4
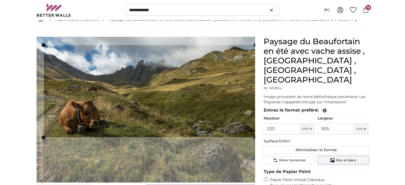
scroll to position [117, 0]
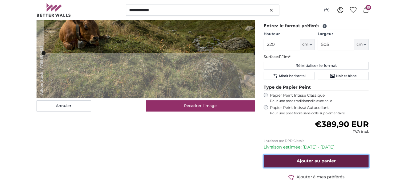
click at [329, 158] on span "Ajouter au panier" at bounding box center [316, 160] width 39 height 5
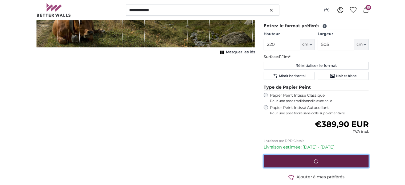
scroll to position [11, 0]
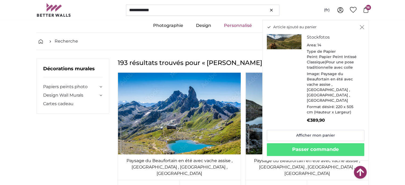
scroll to position [9615, 0]
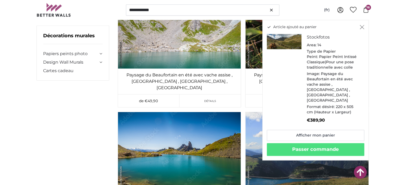
click at [361, 27] on icon "Fermer" at bounding box center [362, 27] width 5 height 4
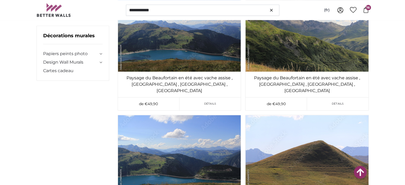
scroll to position [10865, 0]
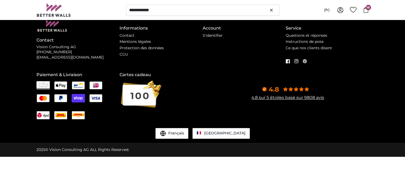
scroll to position [0, 0]
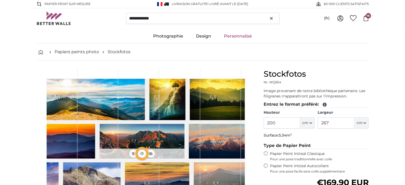
type input "300"
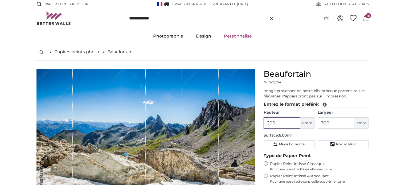
drag, startPoint x: 279, startPoint y: 121, endPoint x: 259, endPoint y: 121, distance: 20.0
click at [259, 121] on product-detail "Annuler Recadrer l'image Masquer les lés [GEOGRAPHIC_DATA] Nr. WQ554 Entrez le …" at bounding box center [202, 168] width 341 height 214
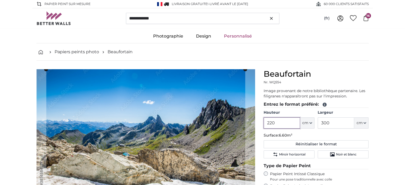
type input "220"
drag, startPoint x: 337, startPoint y: 122, endPoint x: 289, endPoint y: 121, distance: 47.9
click at [289, 121] on div "Hauteur 220 ft cm Centimeter (cm) Inches (inch) Feet (ft. in.) Largeur 300 ft c…" at bounding box center [316, 119] width 105 height 19
type input "505"
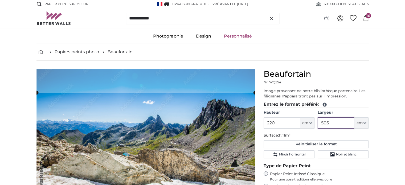
click at [161, 112] on cropper-handle at bounding box center [145, 140] width 219 height 95
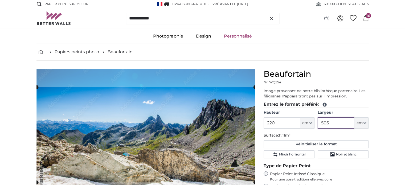
click at [160, 106] on cropper-handle at bounding box center [145, 134] width 219 height 95
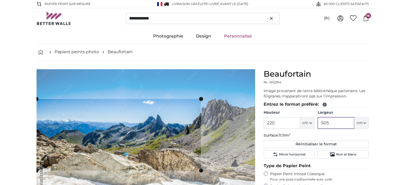
click at [199, 105] on cropper-handle at bounding box center [201, 135] width 4 height 72
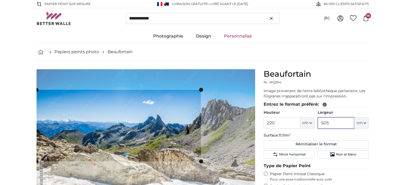
click at [167, 110] on cropper-handle at bounding box center [118, 126] width 164 height 72
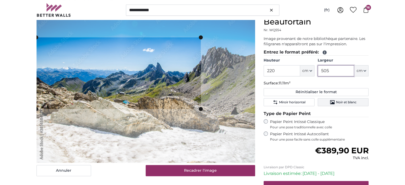
type input "505"
click at [331, 103] on icon "Noir et blanc" at bounding box center [332, 102] width 5 height 4
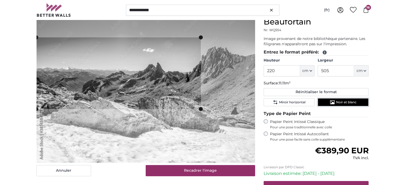
click at [331, 103] on icon "Noir et blanc" at bounding box center [332, 102] width 5 height 4
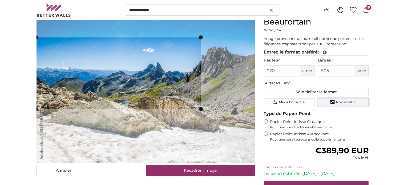
scroll to position [93, 0]
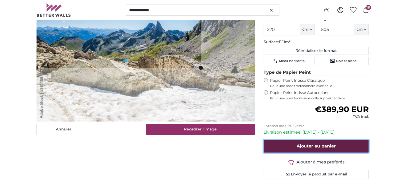
click at [329, 146] on span "Ajouter au panier" at bounding box center [316, 145] width 39 height 5
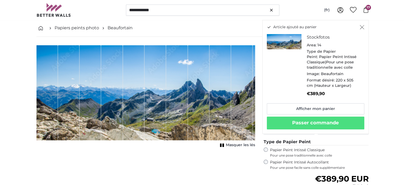
scroll to position [114, 0]
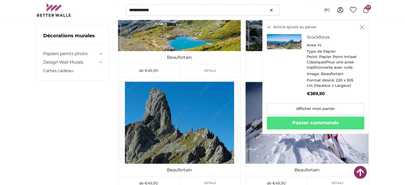
scroll to position [10836, 0]
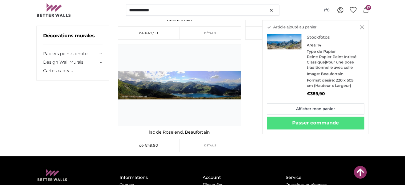
click at [363, 27] on icon "Fermer" at bounding box center [362, 27] width 5 height 4
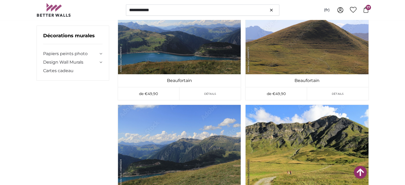
scroll to position [9754, 0]
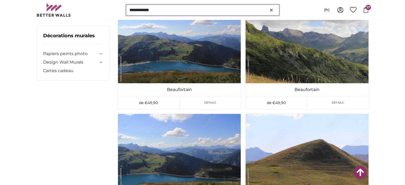
drag, startPoint x: 164, startPoint y: 8, endPoint x: 117, endPoint y: 10, distance: 47.4
click at [117, 10] on div "**********" at bounding box center [202, 10] width 332 height 20
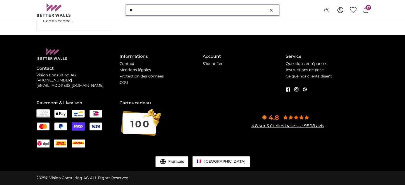
scroll to position [0, 0]
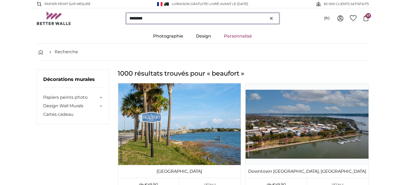
click at [180, 18] on input "********" at bounding box center [202, 18] width 153 height 11
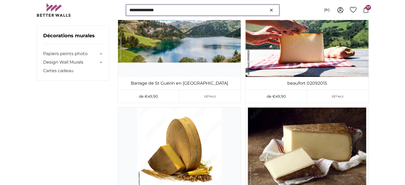
scroll to position [47, 0]
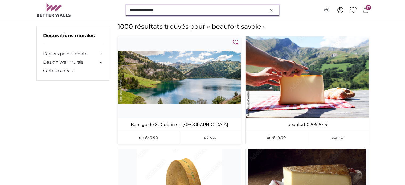
type input "**********"
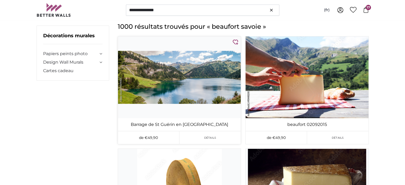
click at [184, 69] on img at bounding box center [179, 77] width 123 height 82
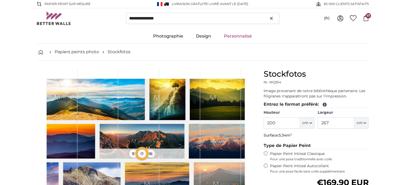
type input "184"
type input "425"
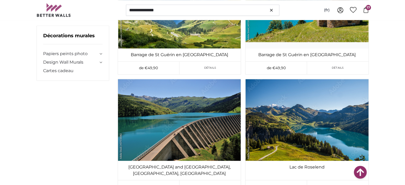
scroll to position [679, 0]
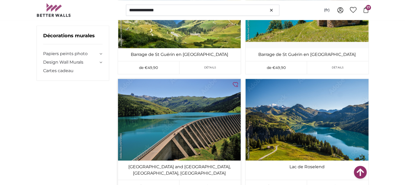
click at [167, 126] on img at bounding box center [179, 120] width 123 height 82
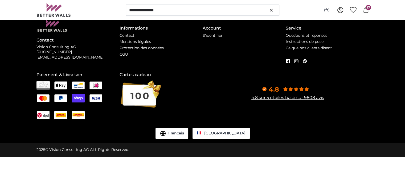
scroll to position [0, 0]
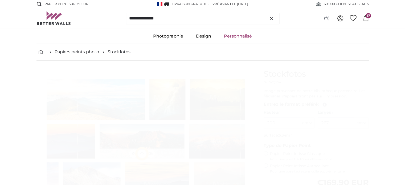
type input "302"
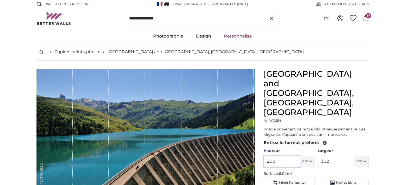
click at [277, 156] on input "200" at bounding box center [282, 161] width 36 height 11
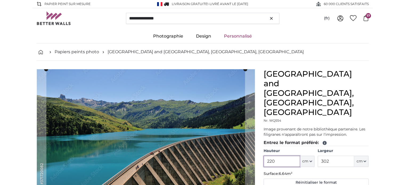
type input "220"
drag, startPoint x: 332, startPoint y: 132, endPoint x: 319, endPoint y: 132, distance: 13.1
click at [319, 156] on input "302" at bounding box center [336, 161] width 36 height 11
type input "505"
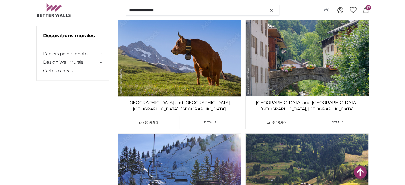
scroll to position [940, 0]
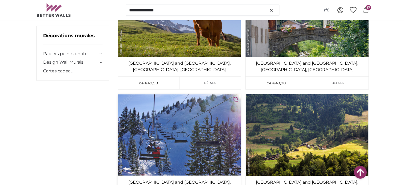
click at [169, 94] on img at bounding box center [179, 135] width 123 height 82
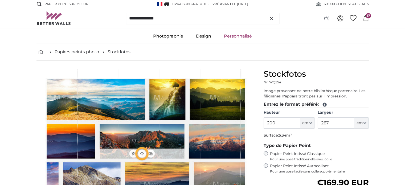
type input "302"
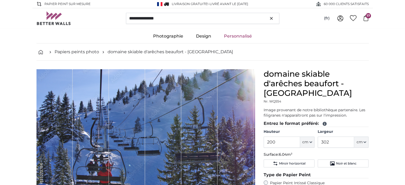
scroll to position [39, 0]
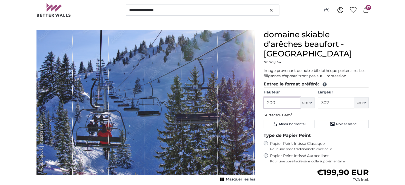
drag, startPoint x: 282, startPoint y: 100, endPoint x: 260, endPoint y: 104, distance: 22.4
click at [260, 104] on div "domaine skiable d'arêches beaufort - [GEOGRAPHIC_DATA] Nr. WQ554 Image provenan…" at bounding box center [316, 142] width 114 height 225
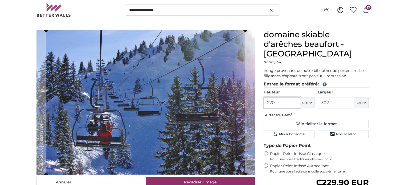
type input "220"
drag, startPoint x: 337, startPoint y: 102, endPoint x: 309, endPoint y: 101, distance: 28.0
click at [309, 101] on div "Hauteur 220 ft cm Centimeter (cm) Inches (inch) Feet (ft. in.) Largeur 302 ft c…" at bounding box center [316, 99] width 105 height 19
type input "505"
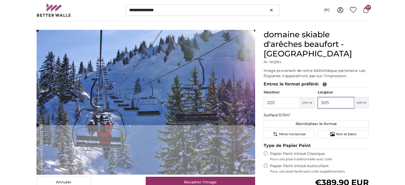
click at [200, 60] on cropper-handle at bounding box center [146, 77] width 219 height 95
type input "505"
click at [348, 133] on span "Noir et blanc" at bounding box center [346, 134] width 20 height 4
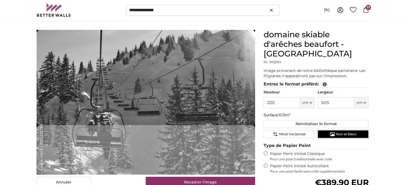
click at [348, 133] on span "Noir et blanc" at bounding box center [346, 134] width 20 height 4
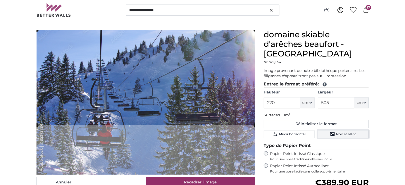
click at [348, 133] on span "Noir et blanc" at bounding box center [346, 134] width 20 height 4
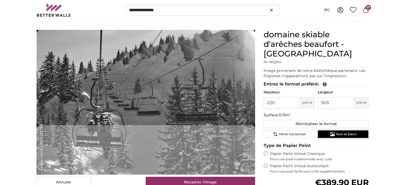
scroll to position [108, 0]
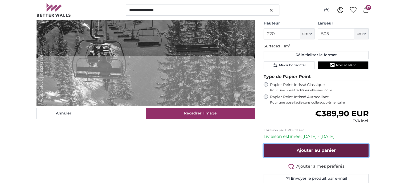
click at [319, 150] on span "Ajouter au panier" at bounding box center [316, 150] width 39 height 5
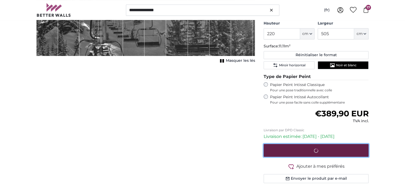
scroll to position [6, 0]
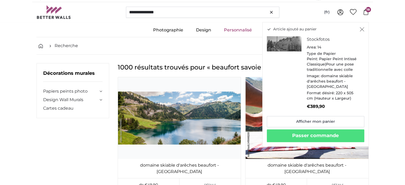
scroll to position [940, 0]
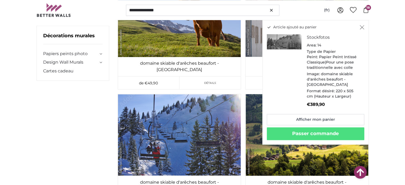
click at [361, 27] on icon "Fermer" at bounding box center [362, 27] width 5 height 4
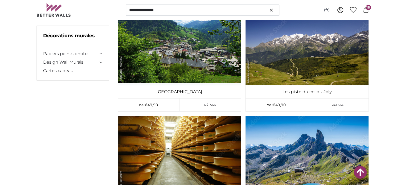
scroll to position [1863, 0]
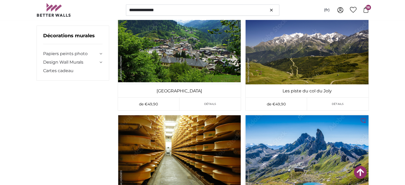
click at [294, 115] on img at bounding box center [306, 156] width 123 height 82
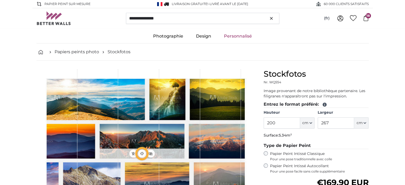
type input "300"
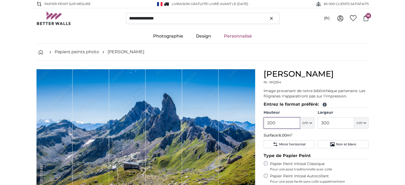
click at [271, 123] on input "200" at bounding box center [282, 122] width 36 height 11
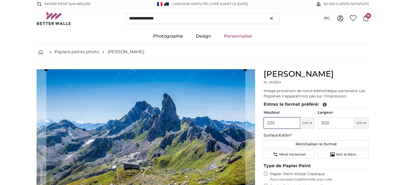
type input "220"
drag, startPoint x: 333, startPoint y: 123, endPoint x: 313, endPoint y: 123, distance: 19.7
click at [313, 123] on div "Hauteur 220 ft cm Centimeter (cm) Inches (inch) Feet (ft. in.) Largeur 300 ft c…" at bounding box center [316, 119] width 105 height 19
type input "505"
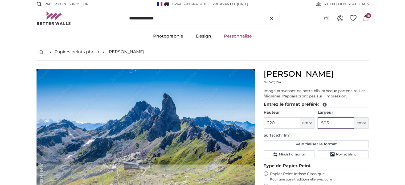
click at [182, 116] on cropper-handle at bounding box center [145, 116] width 219 height 95
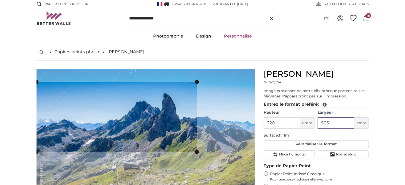
click at [195, 86] on cropper-handle at bounding box center [197, 117] width 4 height 70
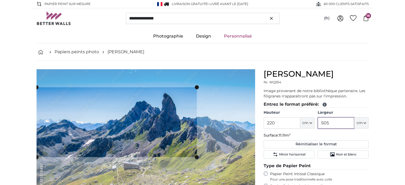
click at [148, 109] on cropper-handle at bounding box center [116, 122] width 160 height 70
type input "505"
click at [345, 154] on span "Noir et blanc" at bounding box center [346, 154] width 20 height 4
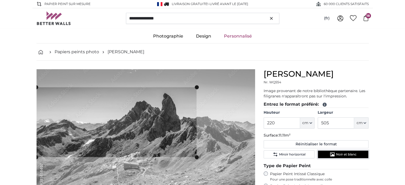
click at [345, 154] on span "Noir et blanc" at bounding box center [346, 154] width 20 height 4
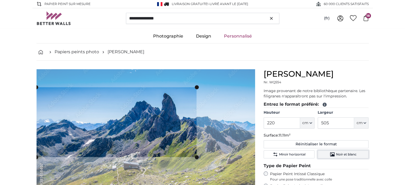
scroll to position [108, 0]
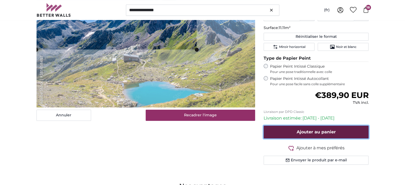
click at [333, 129] on span "Ajouter au panier" at bounding box center [316, 131] width 39 height 5
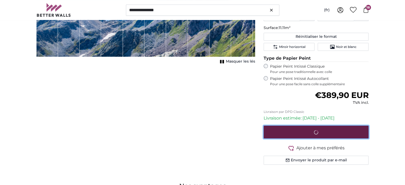
scroll to position [0, 0]
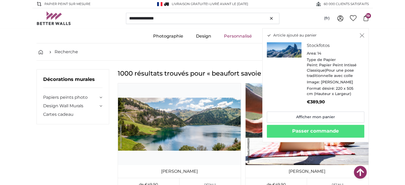
scroll to position [1863, 0]
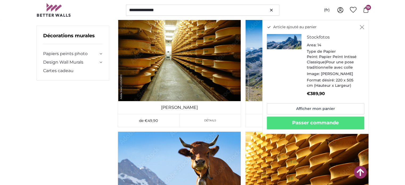
click at [361, 28] on icon "Fermer" at bounding box center [362, 27] width 5 height 4
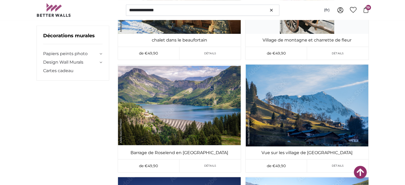
scroll to position [4453, 0]
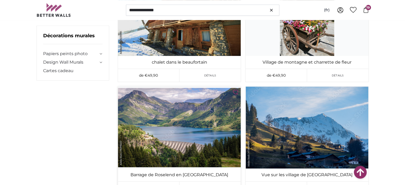
click at [195, 92] on img at bounding box center [179, 128] width 123 height 82
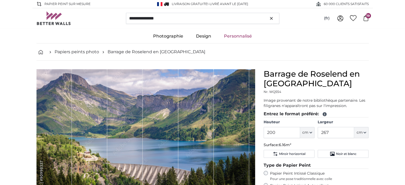
type input "308"
drag, startPoint x: 283, startPoint y: 132, endPoint x: 255, endPoint y: 128, distance: 28.8
click at [255, 128] on product-detail "Annuler Recadrer l'image Masquer les lés Barrage de [GEOGRAPHIC_DATA] en [GEOGR…" at bounding box center [202, 173] width 341 height 224
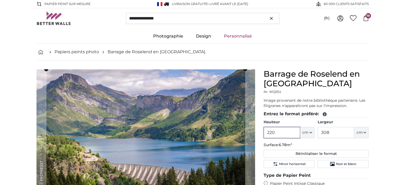
type input "220"
drag, startPoint x: 335, startPoint y: 130, endPoint x: 306, endPoint y: 128, distance: 29.4
click at [306, 128] on div "Hauteur 220 ft cm Centimeter (cm) Inches (inch) Feet (ft. in.) Largeur 308 ft c…" at bounding box center [316, 129] width 105 height 19
type input "505"
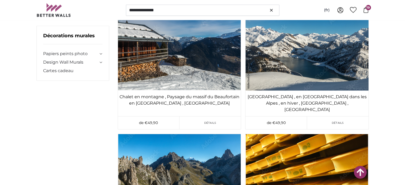
scroll to position [4745, 0]
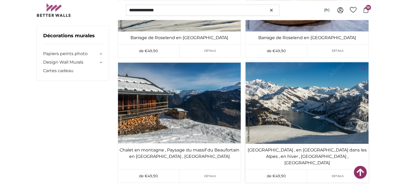
click at [314, 99] on img at bounding box center [306, 103] width 123 height 82
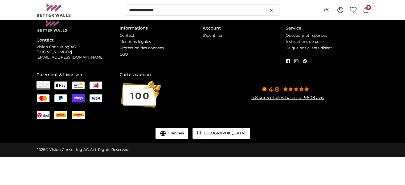
scroll to position [0, 0]
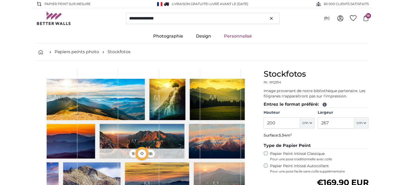
type input "300"
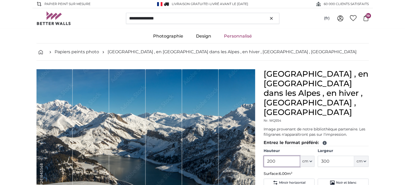
drag, startPoint x: 283, startPoint y: 151, endPoint x: 261, endPoint y: 150, distance: 22.4
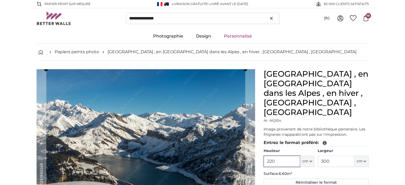
type input "220"
drag, startPoint x: 335, startPoint y: 151, endPoint x: 304, endPoint y: 149, distance: 31.2
click at [304, 149] on div "Hauteur 220 ft cm Centimeter (cm) Inches (inch) Feet (ft. in.) Largeur 300 ft c…" at bounding box center [316, 157] width 105 height 19
type input "505"
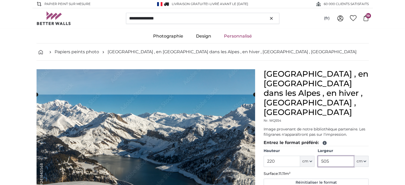
scroll to position [41, 0]
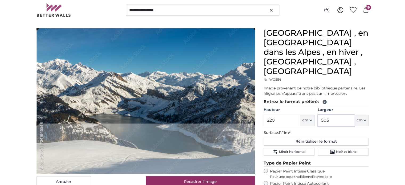
click at [187, 46] on cropper-handle at bounding box center [146, 75] width 219 height 95
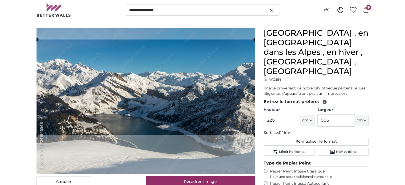
click at [193, 81] on cropper-handle at bounding box center [145, 86] width 219 height 95
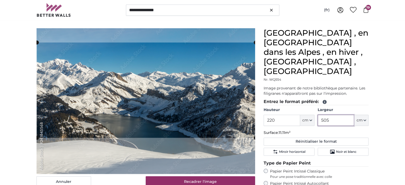
click at [215, 81] on cropper-handle at bounding box center [146, 90] width 219 height 95
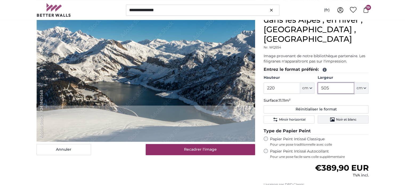
type input "505"
click at [344, 117] on span "Noir et blanc" at bounding box center [346, 119] width 20 height 4
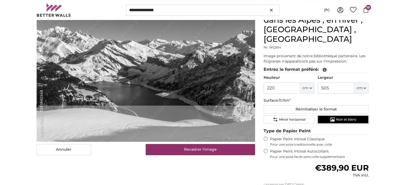
click at [344, 117] on span "Noir et blanc" at bounding box center [346, 119] width 20 height 4
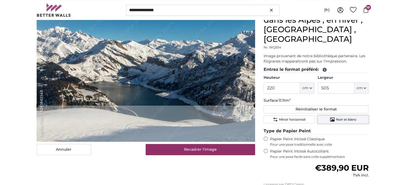
click at [344, 117] on span "Noir et blanc" at bounding box center [346, 119] width 20 height 4
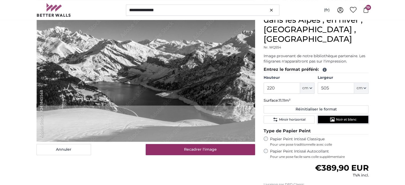
scroll to position [128, 0]
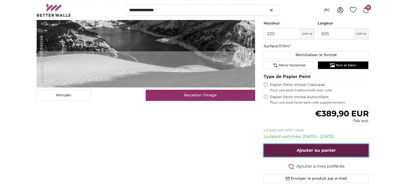
click at [320, 148] on span "Ajouter au panier" at bounding box center [316, 150] width 39 height 5
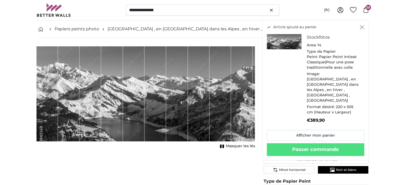
scroll to position [23, 0]
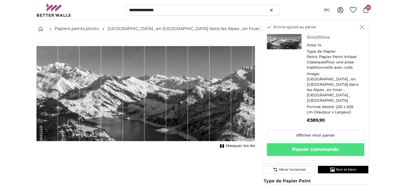
scroll to position [4745, 0]
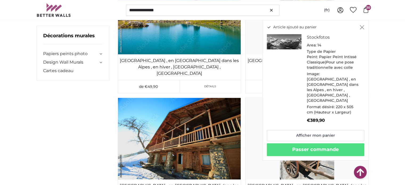
click at [362, 26] on icon "Fermer" at bounding box center [362, 27] width 5 height 4
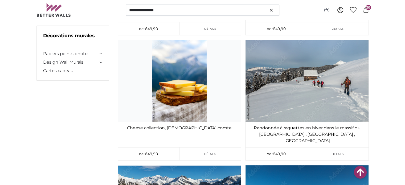
scroll to position [6177, 0]
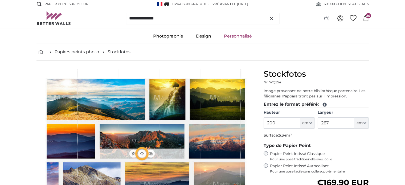
type input "300"
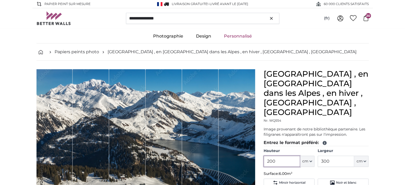
drag, startPoint x: 279, startPoint y: 151, endPoint x: 260, endPoint y: 150, distance: 19.2
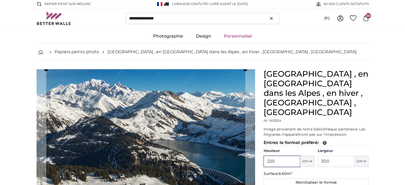
type input "220"
drag, startPoint x: 332, startPoint y: 151, endPoint x: 261, endPoint y: 156, distance: 71.5
type input "505"
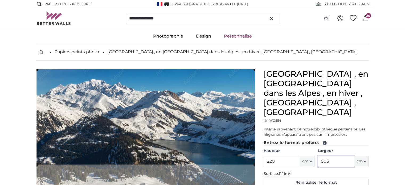
click at [119, 109] on cropper-handle at bounding box center [145, 116] width 219 height 95
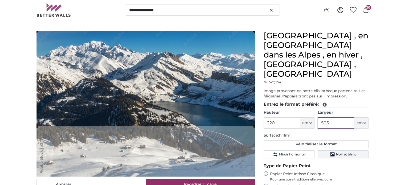
type input "505"
click at [343, 152] on span "Noir et blanc" at bounding box center [346, 154] width 20 height 4
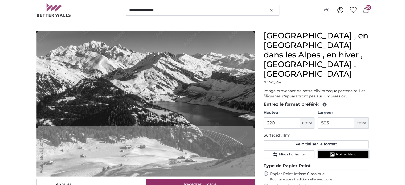
click at [343, 152] on span "Noir et blanc" at bounding box center [346, 154] width 20 height 4
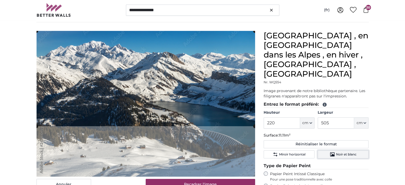
click at [343, 152] on span "Noir et blanc" at bounding box center [346, 154] width 20 height 4
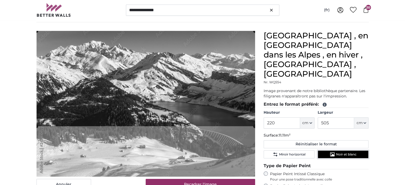
scroll to position [119, 0]
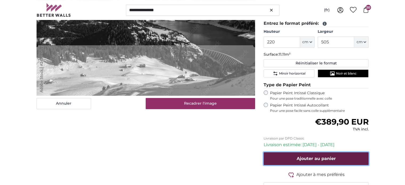
click at [322, 152] on button "Ajouter au panier" at bounding box center [316, 158] width 105 height 13
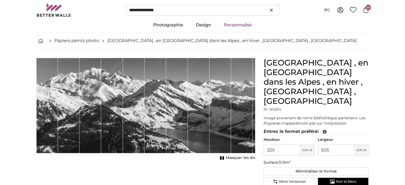
scroll to position [0, 0]
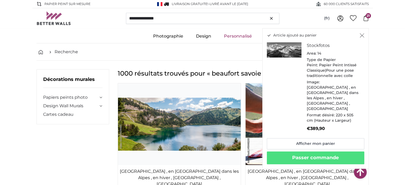
scroll to position [6177, 0]
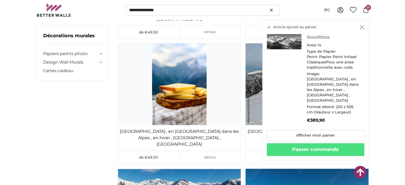
click at [362, 28] on icon "Fermer" at bounding box center [362, 27] width 5 height 4
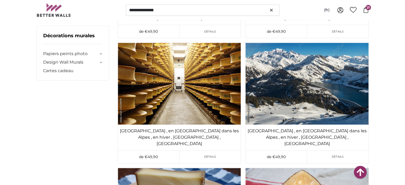
scroll to position [6554, 0]
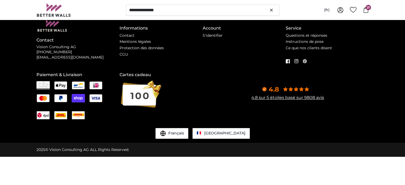
scroll to position [0, 0]
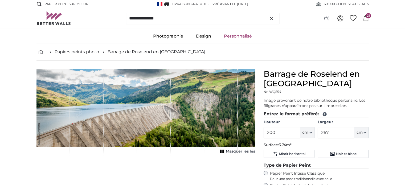
type input "115"
type input "325.5"
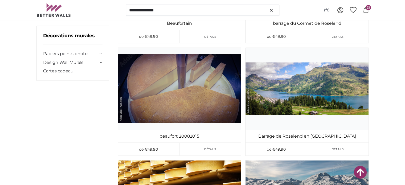
scroll to position [7023, 0]
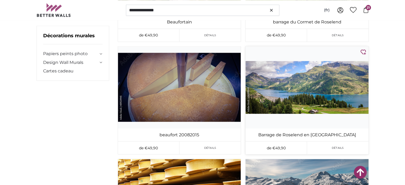
click at [310, 69] on img at bounding box center [306, 87] width 123 height 82
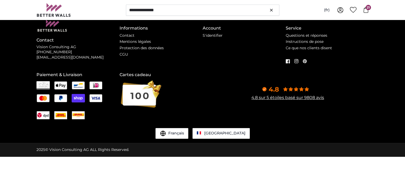
scroll to position [0, 0]
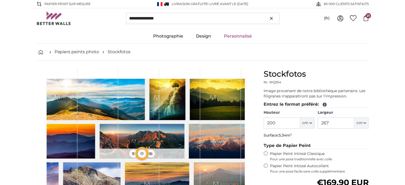
type input "464"
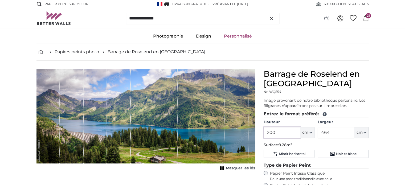
drag, startPoint x: 278, startPoint y: 132, endPoint x: 254, endPoint y: 133, distance: 24.0
click at [254, 133] on product-detail "Annuler Recadrer l'image Masquer les lés Barrage de [GEOGRAPHIC_DATA] en [GEOGR…" at bounding box center [202, 173] width 341 height 224
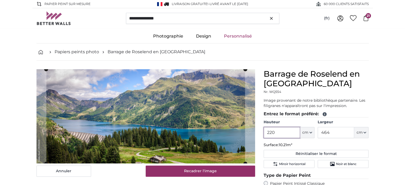
type input "220"
click at [340, 133] on input "464" at bounding box center [336, 132] width 36 height 11
drag, startPoint x: 340, startPoint y: 133, endPoint x: 305, endPoint y: 132, distance: 36.0
click at [305, 132] on div "Hauteur 220 ft cm Centimeter (cm) Inches (inch) Feet (ft. in.) Largeur 464 ft c…" at bounding box center [316, 129] width 105 height 19
type input "505"
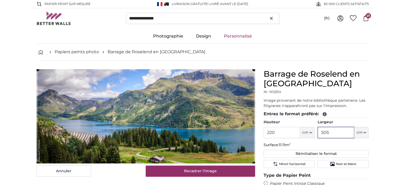
click at [187, 115] on cropper-handle at bounding box center [146, 116] width 216 height 94
click at [170, 92] on cropper-handle at bounding box center [144, 116] width 216 height 94
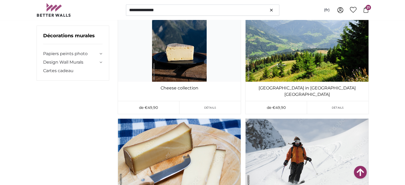
scroll to position [8006, 0]
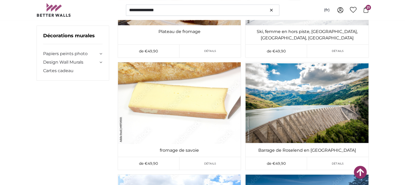
scroll to position [8180, 0]
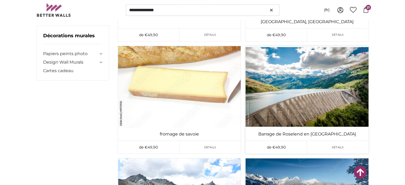
click at [314, 70] on img at bounding box center [306, 87] width 123 height 82
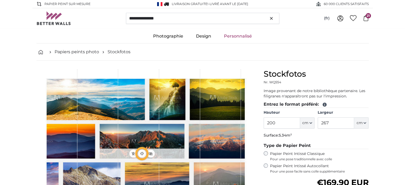
type input "194"
type input "298.8"
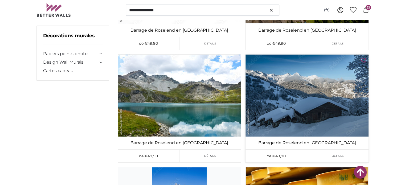
scroll to position [8244, 0]
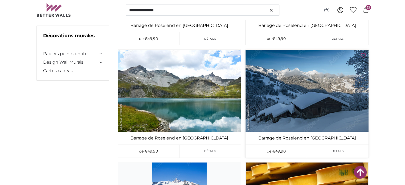
click at [307, 98] on img at bounding box center [306, 91] width 123 height 82
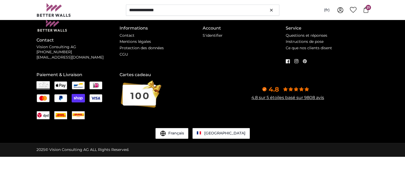
scroll to position [0, 0]
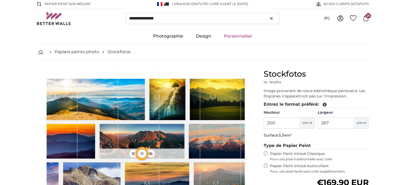
type input "300"
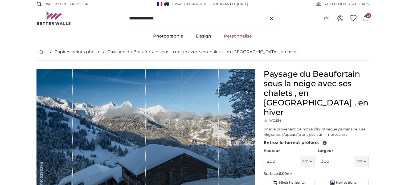
scroll to position [39, 0]
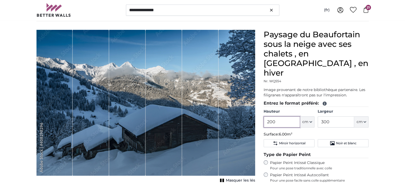
drag, startPoint x: 285, startPoint y: 113, endPoint x: 264, endPoint y: 113, distance: 21.3
click at [264, 116] on input "200" at bounding box center [282, 121] width 36 height 11
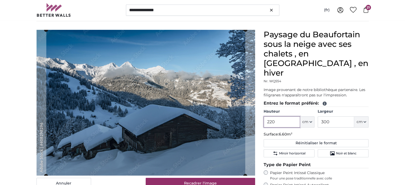
type input "220"
drag, startPoint x: 335, startPoint y: 112, endPoint x: 310, endPoint y: 112, distance: 24.8
click at [310, 112] on div "Hauteur 220 ft cm Centimeter (cm) Inches (inch) Feet (ft. in.) Largeur 300 ft c…" at bounding box center [316, 118] width 105 height 19
type input "505"
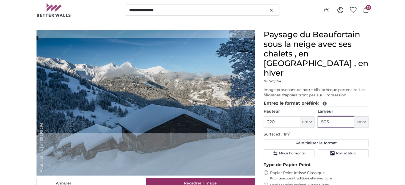
click at [214, 90] on cropper-handle at bounding box center [145, 85] width 219 height 95
click at [133, 105] on cropper-handle at bounding box center [145, 85] width 219 height 95
type input "505"
click at [359, 149] on button "Noir et blanc" at bounding box center [343, 153] width 51 height 8
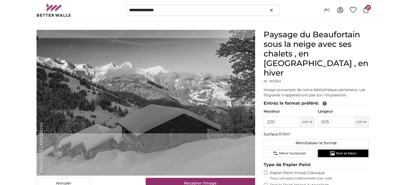
click at [359, 149] on button "Noir et blanc" at bounding box center [343, 153] width 51 height 8
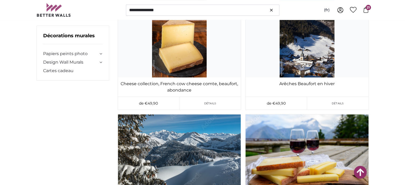
scroll to position [10216, 0]
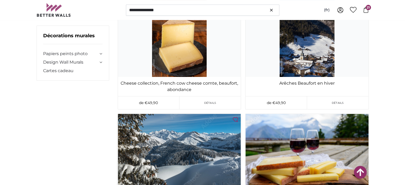
click at [175, 126] on img at bounding box center [179, 155] width 123 height 82
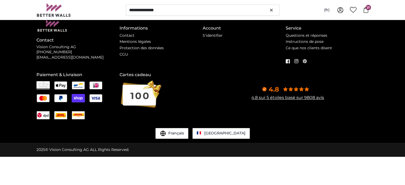
scroll to position [0, 0]
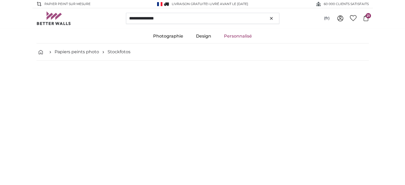
type input "300"
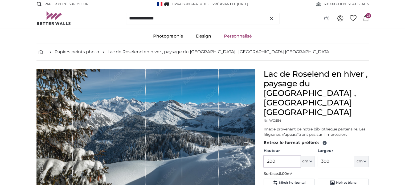
drag, startPoint x: 281, startPoint y: 142, endPoint x: 257, endPoint y: 140, distance: 24.6
click at [257, 140] on product-detail "Annuler Recadrer l'image Masquer les lés Lac de Roselend en hiver , paysage du …" at bounding box center [202, 187] width 341 height 253
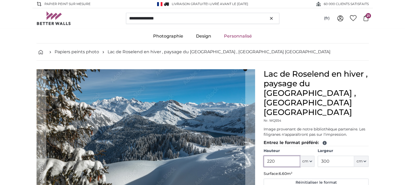
type input "220"
drag, startPoint x: 344, startPoint y: 142, endPoint x: 284, endPoint y: 143, distance: 60.2
click at [284, 148] on div "Hauteur 220 ft cm Centimeter (cm) Inches (inch) Feet (ft. in.) Largeur 300 ft c…" at bounding box center [316, 157] width 105 height 19
type input "505"
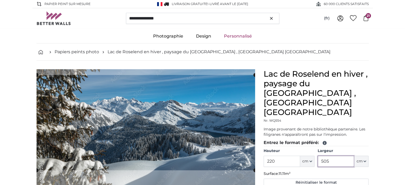
click at [169, 122] on cropper-handle at bounding box center [145, 122] width 219 height 95
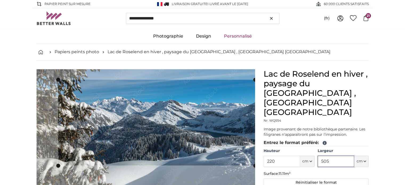
click at [58, 106] on cropper-handle at bounding box center [58, 123] width 4 height 86
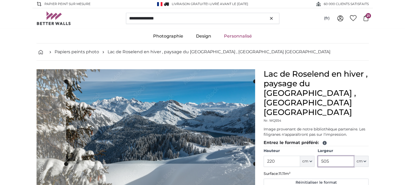
click at [66, 116] on cropper-handle at bounding box center [66, 122] width 4 height 82
click at [147, 126] on cropper-handle at bounding box center [160, 122] width 189 height 82
type input "505"
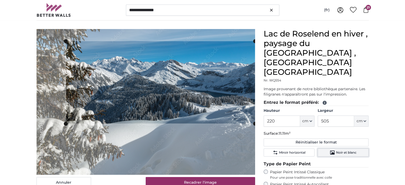
click at [334, 150] on icon "Noir et blanc" at bounding box center [332, 152] width 5 height 4
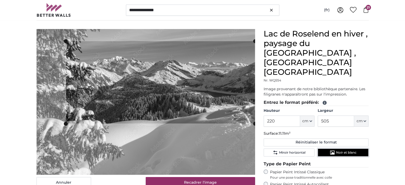
click at [334, 150] on icon "Noir et blanc" at bounding box center [332, 152] width 5 height 4
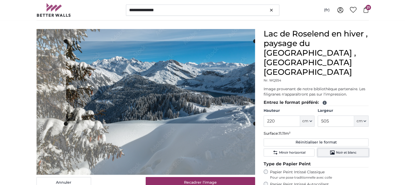
scroll to position [85, 0]
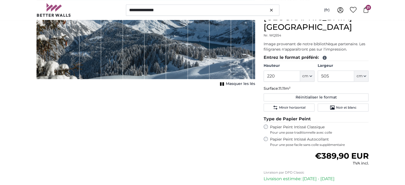
scroll to position [0, 0]
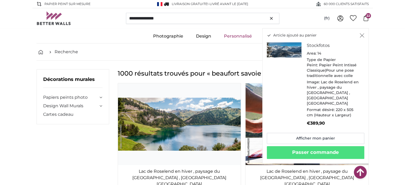
scroll to position [10216, 0]
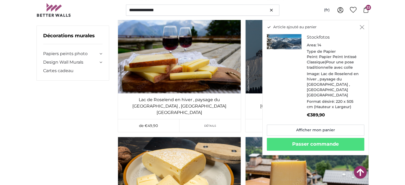
click at [362, 26] on icon "Fermer" at bounding box center [362, 27] width 5 height 4
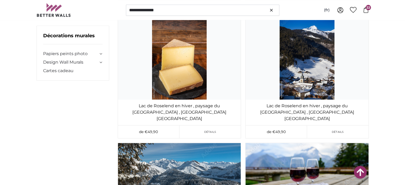
scroll to position [10713, 0]
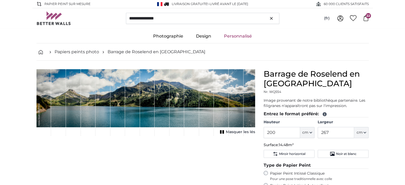
type input "196"
type input "738.9"
drag, startPoint x: 277, startPoint y: 133, endPoint x: 260, endPoint y: 130, distance: 17.0
click at [260, 130] on div "Barrage de Roselend en Savoie Nr. WQ554 Image provenant de notre bibliothèque p…" at bounding box center [316, 176] width 114 height 215
type input "220"
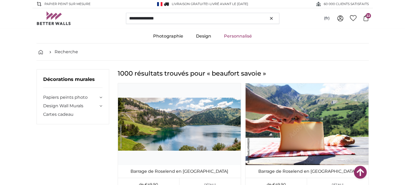
scroll to position [10713, 0]
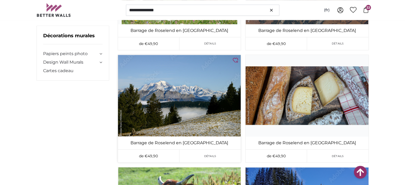
click at [182, 83] on img at bounding box center [179, 96] width 123 height 82
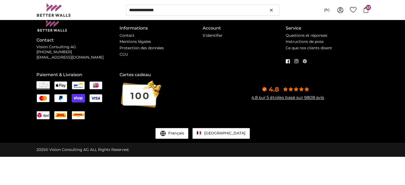
scroll to position [0, 0]
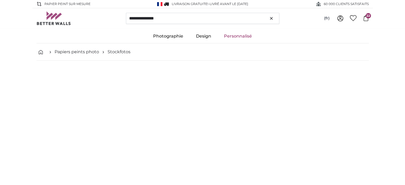
type input "158"
type input "237"
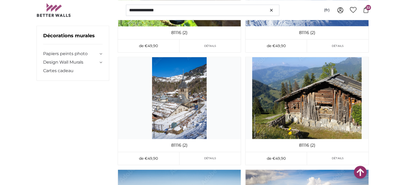
scroll to position [11041, 0]
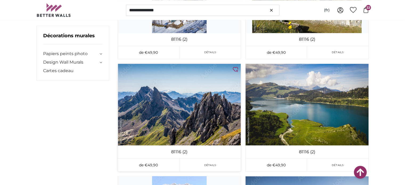
click at [187, 91] on img at bounding box center [179, 105] width 123 height 82
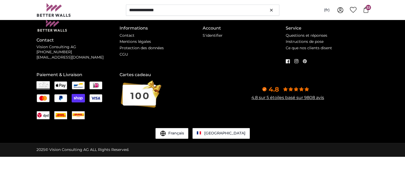
scroll to position [0, 0]
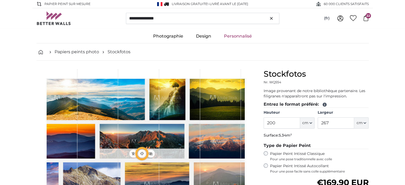
type input "300"
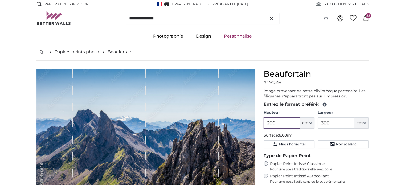
drag, startPoint x: 280, startPoint y: 120, endPoint x: 258, endPoint y: 120, distance: 21.6
click at [258, 120] on product-detail "Annuler Recadrer l'image Masquer les lés [GEOGRAPHIC_DATA] Nr. WQ554 Entrez le …" at bounding box center [202, 168] width 341 height 214
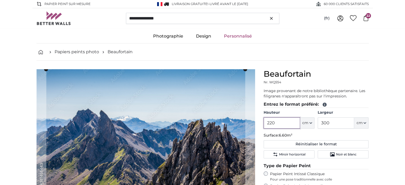
type input "220"
drag, startPoint x: 332, startPoint y: 122, endPoint x: 303, endPoint y: 121, distance: 29.3
click at [303, 121] on div "Hauteur 220 ft cm Centimeter (cm) Inches (inch) Feet (ft. in.) Largeur 300 ft c…" at bounding box center [316, 119] width 105 height 19
type input "505"
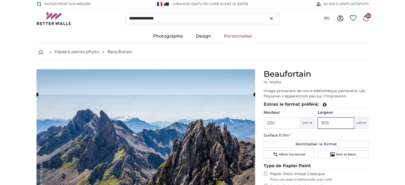
click at [204, 131] on cropper-handle at bounding box center [145, 142] width 219 height 95
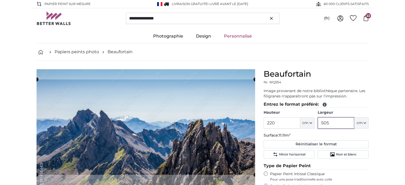
click at [198, 116] on cropper-handle at bounding box center [145, 126] width 219 height 95
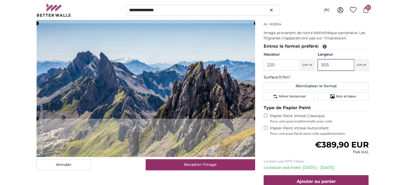
click at [210, 96] on cropper-handle at bounding box center [146, 70] width 219 height 95
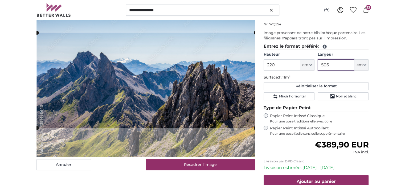
click at [210, 105] on cropper-handle at bounding box center [146, 80] width 219 height 95
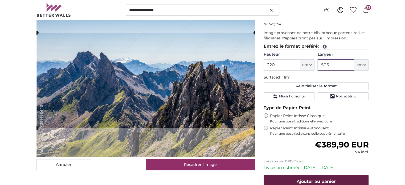
type input "505"
click at [319, 179] on span "Ajouter au panier" at bounding box center [316, 181] width 39 height 5
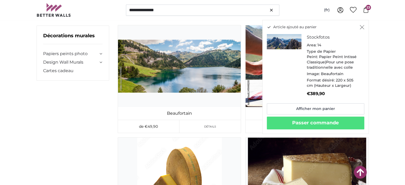
scroll to position [11041, 0]
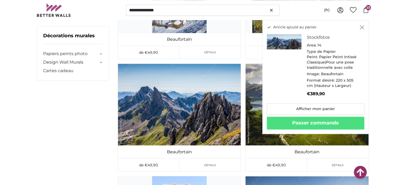
click at [364, 27] on icon "Fermer" at bounding box center [362, 27] width 5 height 4
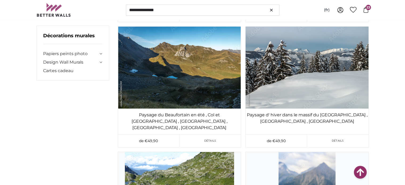
scroll to position [11846, 0]
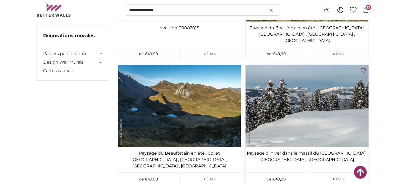
click at [305, 82] on img at bounding box center [306, 106] width 123 height 82
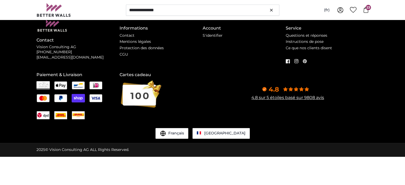
scroll to position [0, 0]
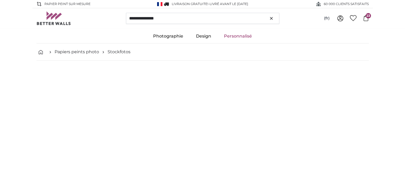
type input "300"
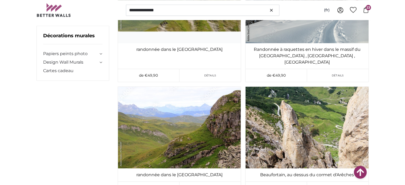
scroll to position [13091, 0]
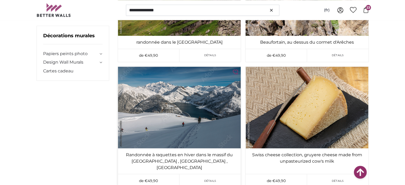
click at [191, 90] on img at bounding box center [179, 108] width 123 height 82
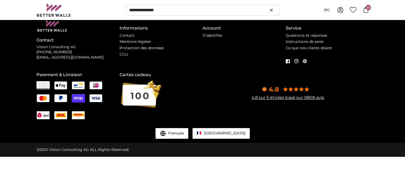
scroll to position [0, 0]
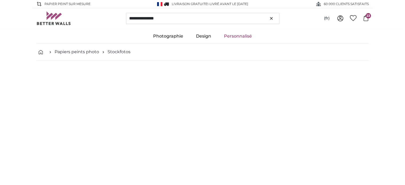
type input "300"
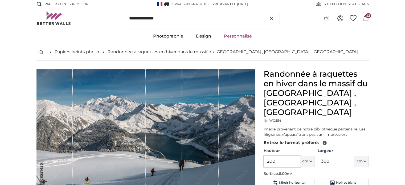
drag, startPoint x: 277, startPoint y: 153, endPoint x: 253, endPoint y: 151, distance: 24.6
click at [253, 151] on product-detail "Annuler Recadrer l'image Masquer les lés Randonnée à raquettes en hiver dans le…" at bounding box center [202, 187] width 341 height 253
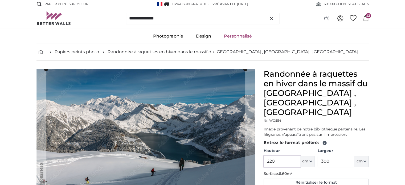
type input "220"
drag, startPoint x: 334, startPoint y: 151, endPoint x: 306, endPoint y: 151, distance: 28.5
click at [306, 151] on div "Hauteur 220 ft cm Centimeter (cm) Inches (inch) Feet (ft. in.) Largeur 300 ft c…" at bounding box center [316, 157] width 105 height 19
type input "505"
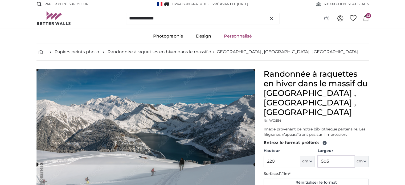
click at [193, 87] on cropper-handle at bounding box center [145, 116] width 219 height 95
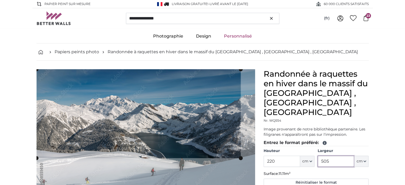
click at [0, 0] on slot at bounding box center [0, 0] width 0 height 0
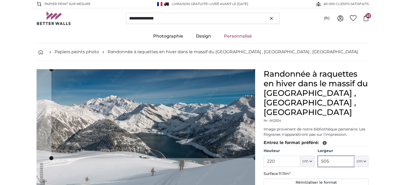
click at [165, 92] on cropper-handle at bounding box center [153, 113] width 204 height 89
click at [54, 156] on cropper-handle at bounding box center [53, 157] width 4 height 4
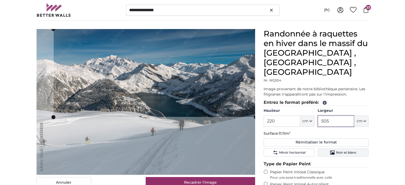
type input "505"
click at [327, 149] on button "Noir et blanc" at bounding box center [343, 153] width 51 height 8
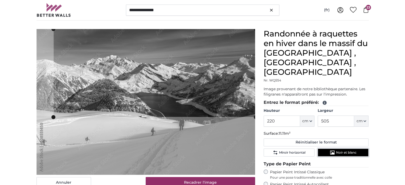
click at [327, 149] on button "Noir et blanc" at bounding box center [343, 153] width 51 height 8
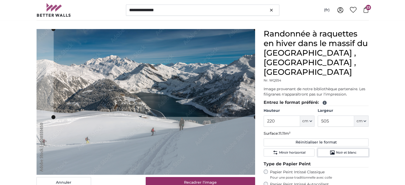
scroll to position [108, 0]
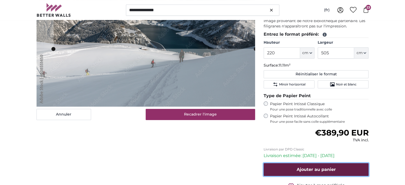
click at [325, 167] on span "Ajouter au panier" at bounding box center [316, 169] width 39 height 5
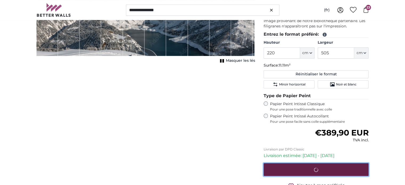
scroll to position [0, 0]
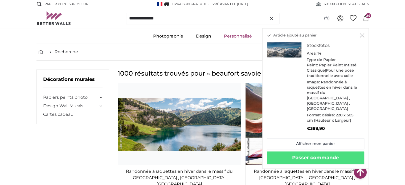
scroll to position [13091, 0]
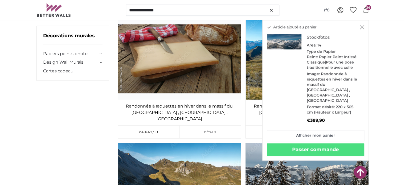
click at [361, 27] on icon "Fermer" at bounding box center [362, 27] width 4 height 4
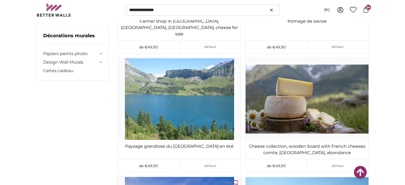
scroll to position [15385, 0]
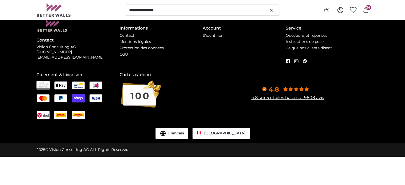
scroll to position [0, 0]
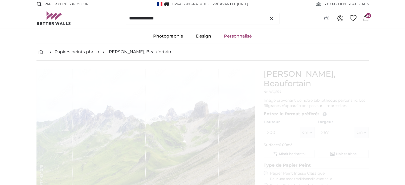
type input "300"
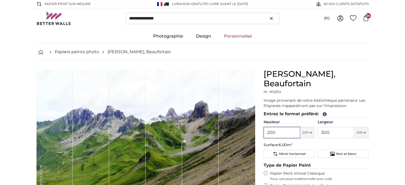
click at [280, 127] on input "200" at bounding box center [282, 132] width 36 height 11
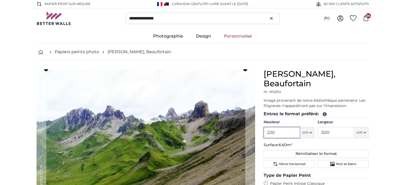
type input "220"
drag, startPoint x: 336, startPoint y: 123, endPoint x: 308, endPoint y: 119, distance: 28.5
click at [308, 120] on div "Hauteur 220 ft cm Centimeter (cm) Inches (inch) Feet (ft. in.) Largeur 300 ft c…" at bounding box center [316, 129] width 105 height 19
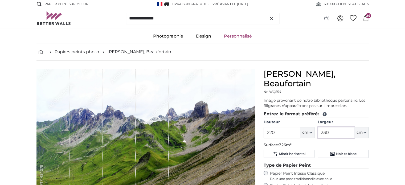
drag, startPoint x: 336, startPoint y: 123, endPoint x: 311, endPoint y: 120, distance: 25.2
click at [311, 120] on div "Hauteur 220 ft cm Centimeter (cm) Inches (inch) Feet (ft. in.) Largeur 330 ft c…" at bounding box center [316, 129] width 105 height 19
type input "505"
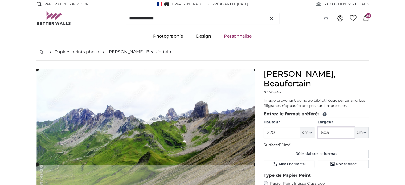
click at [225, 89] on cropper-handle at bounding box center [146, 116] width 219 height 95
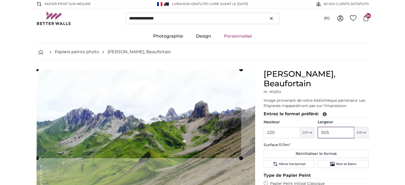
click at [0, 0] on slot at bounding box center [0, 0] width 0 height 0
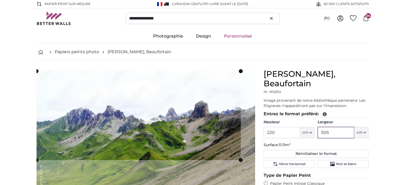
click at [183, 117] on cropper-handle at bounding box center [138, 115] width 204 height 89
type input "505"
click at [338, 162] on span "Noir et blanc" at bounding box center [346, 164] width 20 height 4
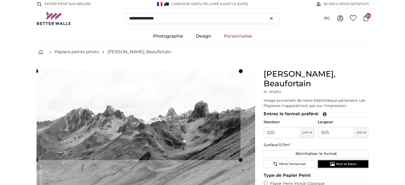
click at [338, 162] on span "Noir et blanc" at bounding box center [346, 164] width 20 height 4
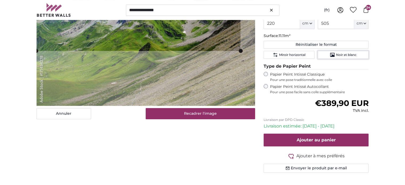
scroll to position [109, 0]
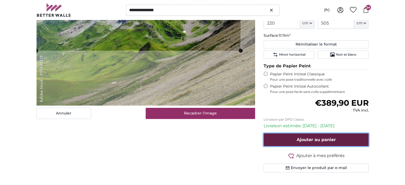
click at [335, 137] on span "Ajouter au panier" at bounding box center [316, 139] width 39 height 5
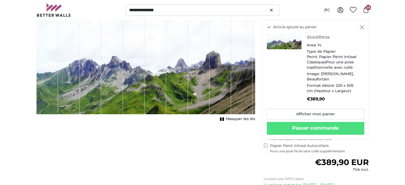
scroll to position [16, 0]
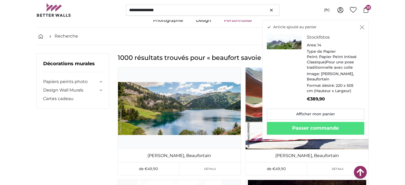
scroll to position [14881, 0]
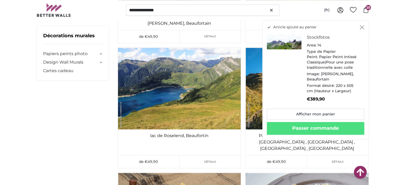
click at [361, 27] on icon "Fermer" at bounding box center [362, 27] width 4 height 4
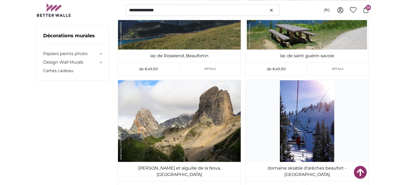
scroll to position [16851, 0]
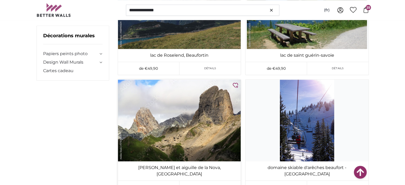
click at [195, 85] on img at bounding box center [179, 121] width 123 height 82
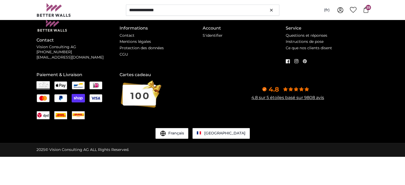
scroll to position [0, 0]
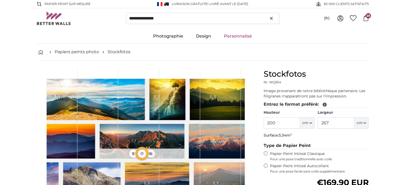
type input "300"
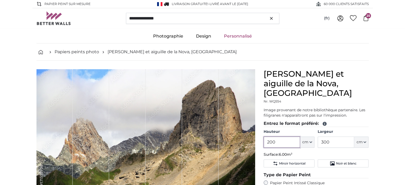
drag, startPoint x: 284, startPoint y: 133, endPoint x: 260, endPoint y: 133, distance: 24.0
click at [260, 133] on div "Pierra Menta et aiguille de la Nova, Beaufortain Nr. WQ554 Image provenant de n…" at bounding box center [316, 181] width 114 height 225
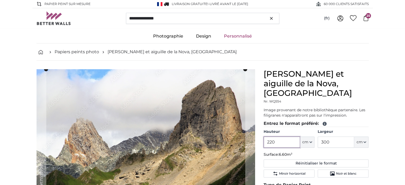
type input "220"
drag, startPoint x: 334, startPoint y: 132, endPoint x: 301, endPoint y: 133, distance: 32.8
click at [301, 133] on div "Hauteur 220 ft cm Centimeter (cm) Inches (inch) Feet (ft. in.) Largeur 300 ft c…" at bounding box center [316, 138] width 105 height 19
type input "505"
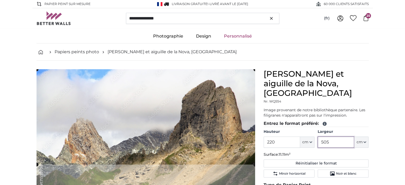
click at [208, 107] on cropper-handle at bounding box center [145, 116] width 219 height 95
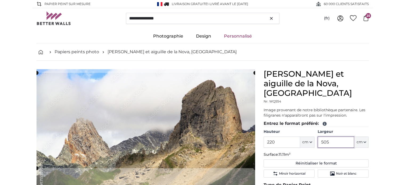
click at [208, 110] on cropper-handle at bounding box center [145, 120] width 219 height 95
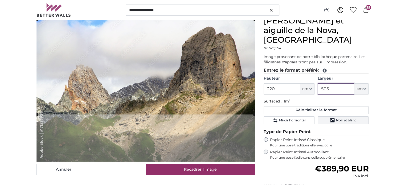
type input "505"
click at [344, 118] on span "Noir et blanc" at bounding box center [346, 120] width 20 height 4
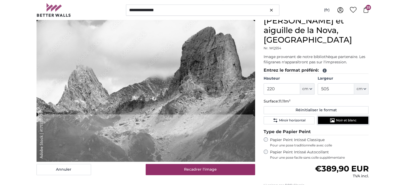
scroll to position [115, 0]
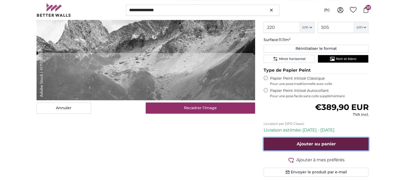
click at [315, 141] on span "Ajouter au panier" at bounding box center [316, 143] width 39 height 5
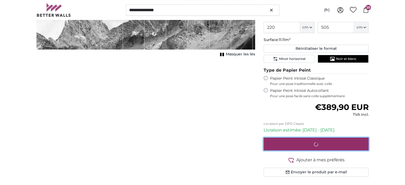
scroll to position [0, 0]
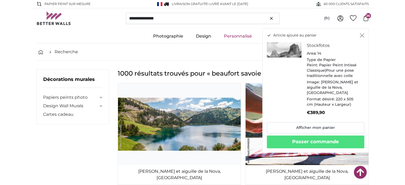
scroll to position [16851, 0]
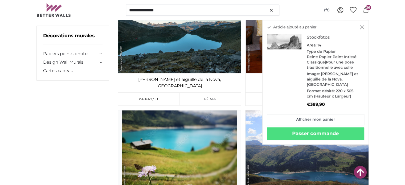
click at [363, 27] on icon "Fermer" at bounding box center [362, 27] width 5 height 4
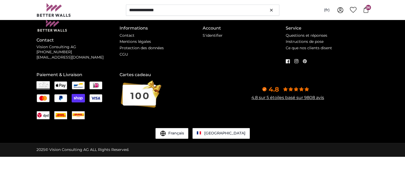
scroll to position [0, 0]
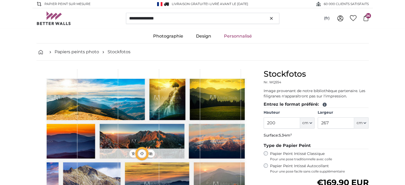
type input "356"
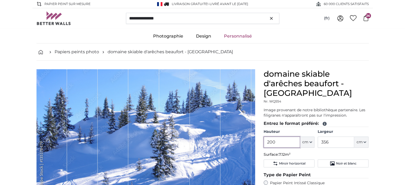
drag, startPoint x: 280, startPoint y: 141, endPoint x: 254, endPoint y: 141, distance: 26.1
click at [254, 141] on product-detail "Annuler Recadrer l'image Masquer les lés domaine skiable d'arêches beaufort - s…" at bounding box center [202, 177] width 341 height 233
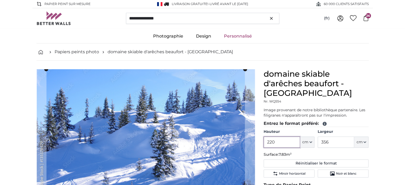
type input "220"
drag, startPoint x: 334, startPoint y: 143, endPoint x: 312, endPoint y: 143, distance: 22.1
click at [312, 143] on div "Hauteur 220 ft cm Centimeter (cm) Inches (inch) Feet (ft. in.) Largeur 356 ft c…" at bounding box center [316, 138] width 105 height 19
type input "505"
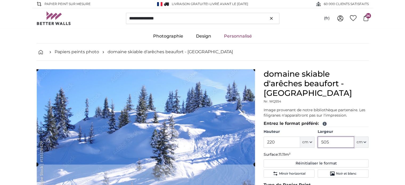
click at [207, 114] on cropper-handle at bounding box center [145, 116] width 219 height 95
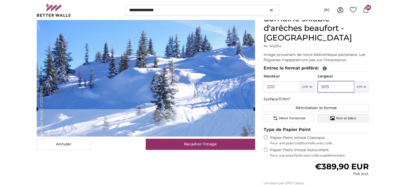
type input "505"
click at [339, 117] on span "Noir et blanc" at bounding box center [346, 118] width 20 height 4
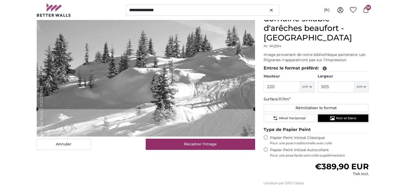
click at [339, 117] on span "Noir et blanc" at bounding box center [346, 118] width 20 height 4
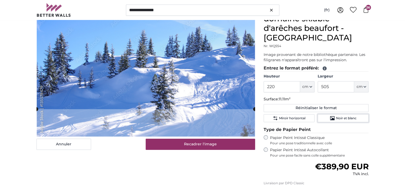
scroll to position [105, 0]
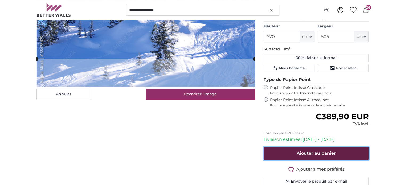
click at [323, 151] on span "Ajouter au panier" at bounding box center [316, 153] width 39 height 5
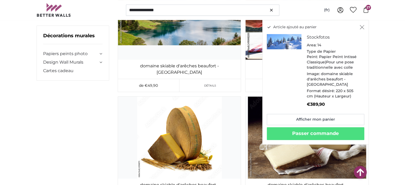
scroll to position [16851, 0]
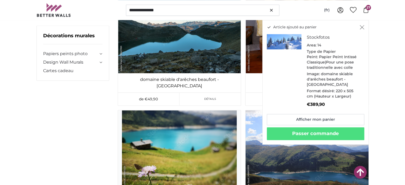
click at [361, 27] on icon "Fermer" at bounding box center [362, 27] width 5 height 4
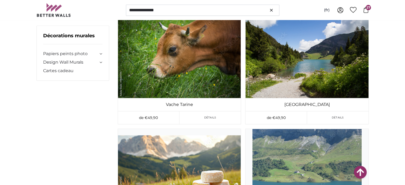
scroll to position [18937, 0]
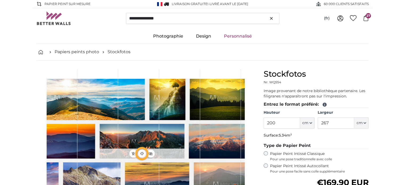
type input "300"
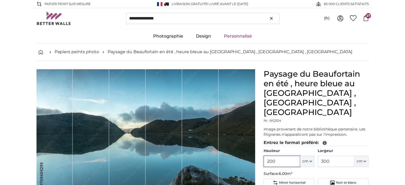
drag, startPoint x: 285, startPoint y: 142, endPoint x: 252, endPoint y: 142, distance: 33.8
click at [252, 142] on product-detail "Annuler Recadrer l'image Masquer les lés Paysage du Beaufortain en été , heure …" at bounding box center [202, 187] width 341 height 253
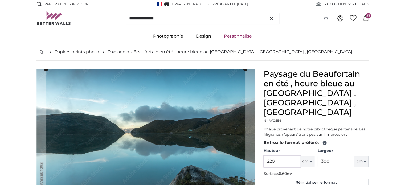
type input "220"
drag, startPoint x: 338, startPoint y: 141, endPoint x: 303, endPoint y: 142, distance: 35.4
click at [303, 148] on div "Hauteur 220 ft cm Centimeter (cm) Inches (inch) Feet (ft. in.) Largeur 300 ft c…" at bounding box center [316, 157] width 105 height 19
type input "505"
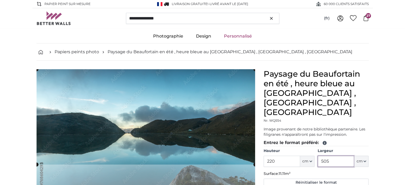
click at [180, 104] on cropper-handle at bounding box center [145, 116] width 219 height 95
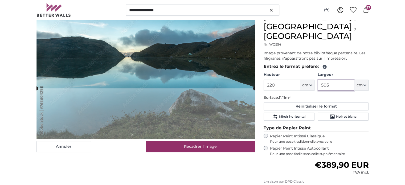
scroll to position [97, 0]
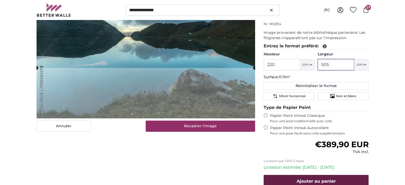
type input "505"
click at [323, 179] on span "Ajouter au panier" at bounding box center [316, 181] width 39 height 5
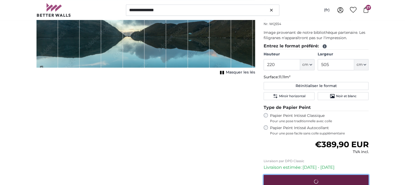
scroll to position [18, 0]
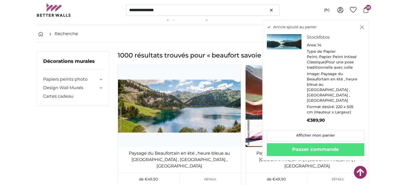
scroll to position [18937, 0]
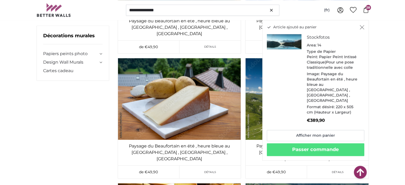
click at [363, 26] on icon "Fermer" at bounding box center [362, 27] width 5 height 4
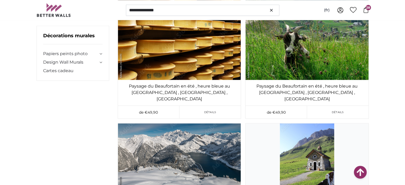
scroll to position [19141, 0]
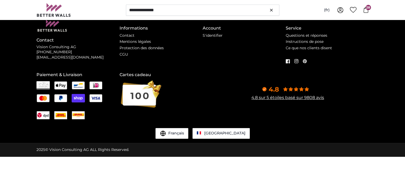
scroll to position [0, 0]
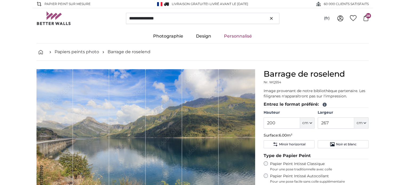
type input "300"
click at [280, 121] on input "200" at bounding box center [282, 122] width 36 height 11
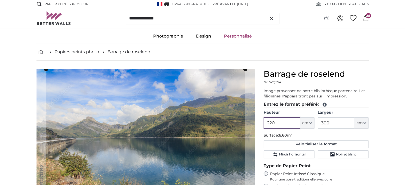
type input "220"
click at [336, 124] on input "300" at bounding box center [336, 122] width 36 height 11
type input "505"
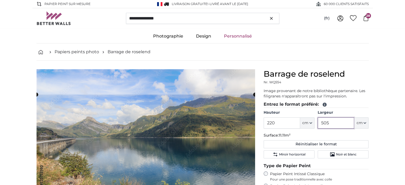
scroll to position [22, 0]
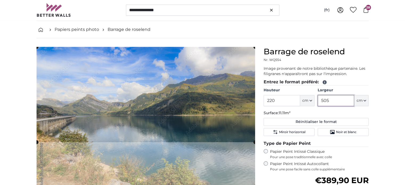
click at [182, 86] on cropper-handle at bounding box center [145, 94] width 219 height 95
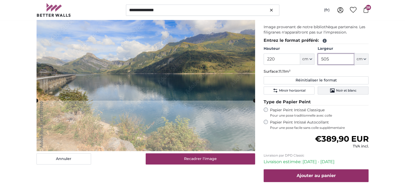
type input "505"
click at [335, 90] on button "Noir et blanc" at bounding box center [343, 91] width 51 height 8
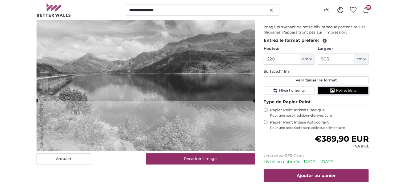
click at [335, 90] on button "Noir et blanc" at bounding box center [343, 91] width 51 height 8
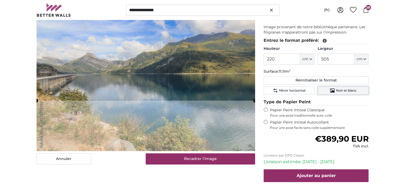
scroll to position [84, 0]
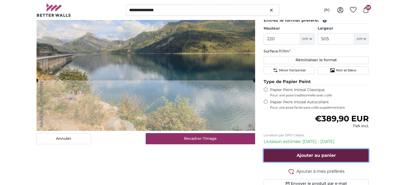
click at [318, 154] on span "Ajouter au panier" at bounding box center [316, 155] width 39 height 5
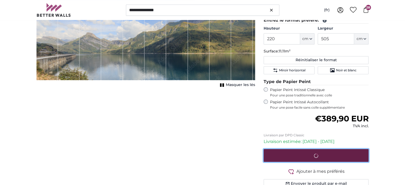
scroll to position [0, 0]
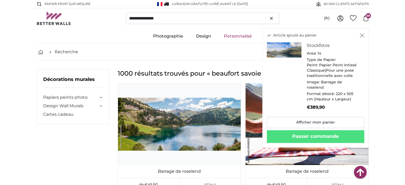
scroll to position [19141, 0]
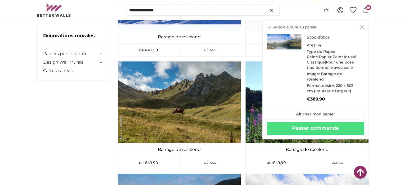
click at [360, 27] on icon "Fermer" at bounding box center [362, 27] width 5 height 4
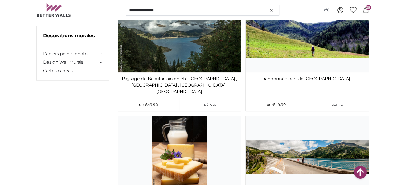
scroll to position [22817, 0]
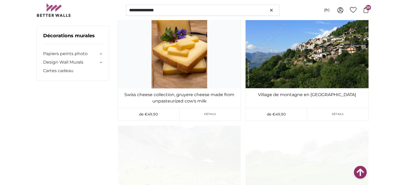
scroll to position [23061, 0]
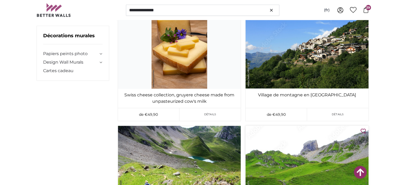
click at [307, 126] on img at bounding box center [306, 167] width 123 height 82
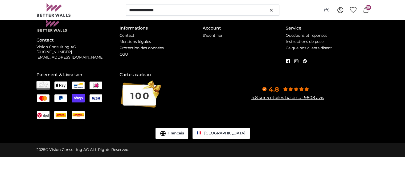
scroll to position [0, 0]
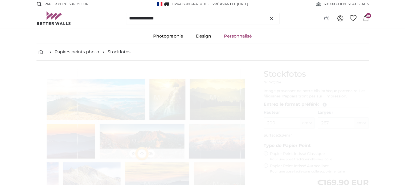
type input "300"
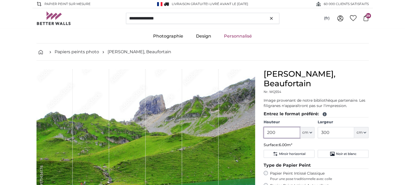
click at [281, 127] on input "200" at bounding box center [282, 132] width 36 height 11
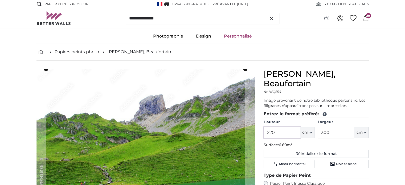
type input "220"
click at [332, 127] on input "300" at bounding box center [336, 132] width 36 height 11
type input "505"
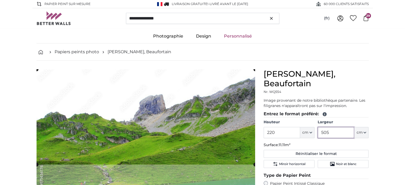
click at [171, 75] on cropper-handle at bounding box center [145, 116] width 219 height 95
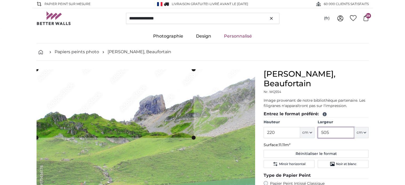
click at [0, 0] on slot at bounding box center [0, 0] width 0 height 0
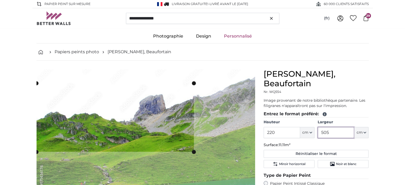
click at [172, 114] on cropper-handle at bounding box center [114, 117] width 157 height 68
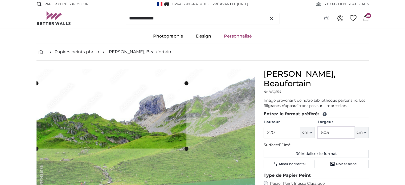
click at [0, 0] on slot at bounding box center [0, 0] width 0 height 0
type input "505"
click at [321, 160] on button "Noir et blanc" at bounding box center [343, 164] width 51 height 8
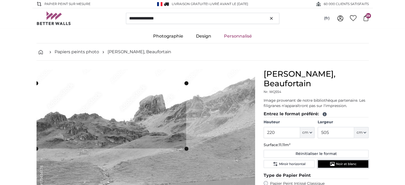
click at [321, 160] on button "Noir et blanc" at bounding box center [343, 164] width 51 height 8
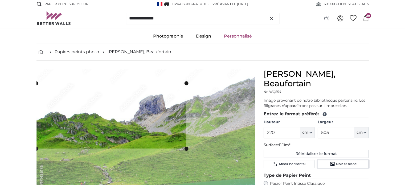
scroll to position [84, 0]
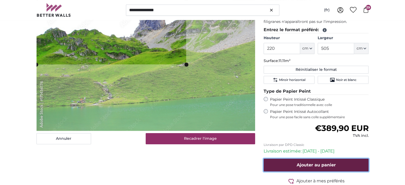
click at [322, 162] on span "Ajouter au panier" at bounding box center [316, 164] width 39 height 5
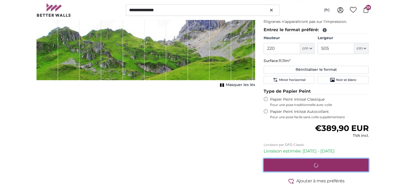
scroll to position [0, 0]
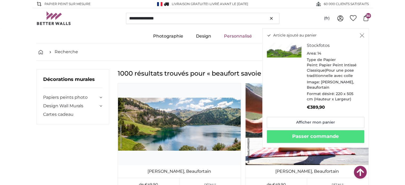
scroll to position [23061, 0]
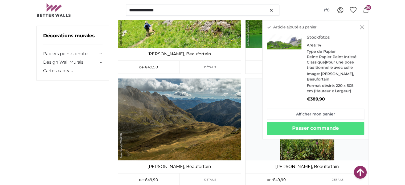
click at [362, 27] on icon "Fermer" at bounding box center [362, 27] width 5 height 4
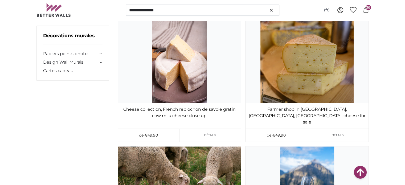
scroll to position [39036, 0]
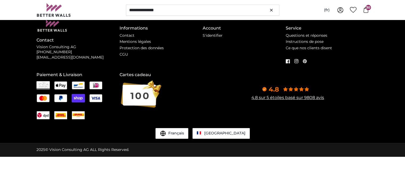
scroll to position [0, 0]
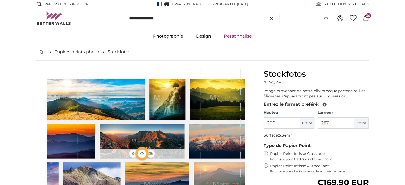
type input "300"
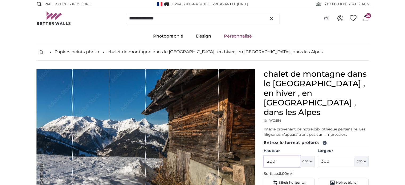
click at [287, 156] on input "200" at bounding box center [282, 161] width 36 height 11
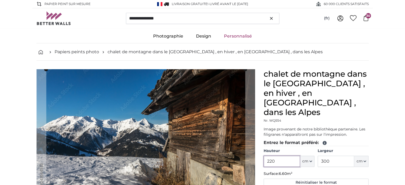
type input "220"
click at [336, 156] on input "300" at bounding box center [336, 161] width 36 height 11
type input "505"
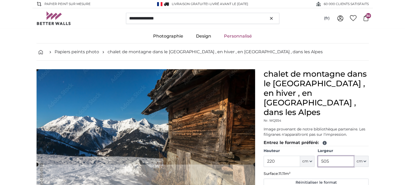
click at [174, 92] on cropper-handle at bounding box center [145, 116] width 219 height 95
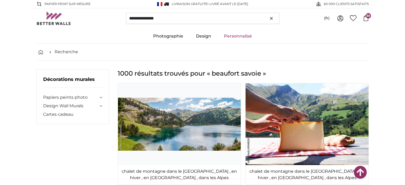
scroll to position [39036, 0]
